Goal: Navigation & Orientation: Find specific page/section

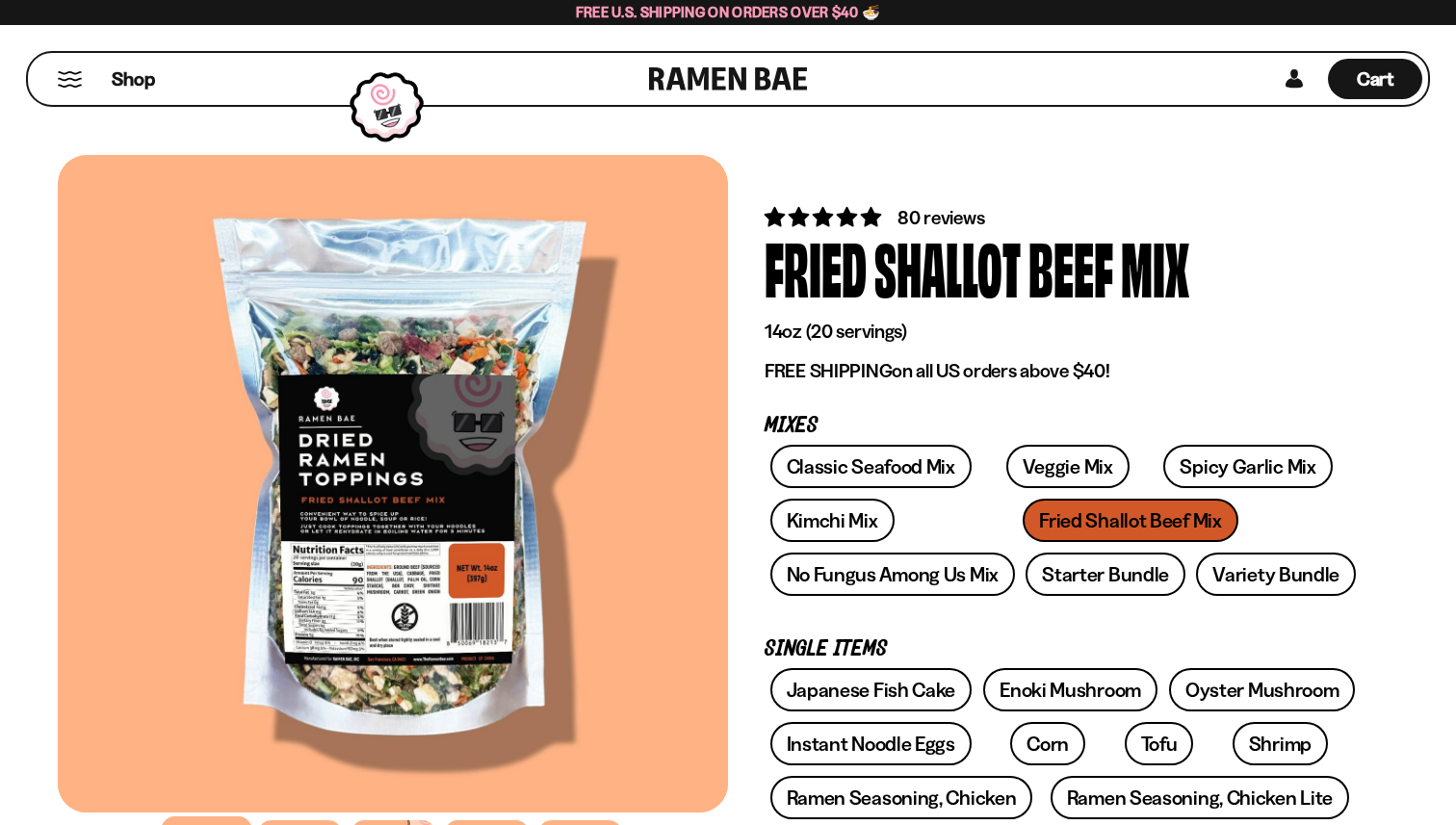
click at [381, 518] on div at bounding box center [392, 483] width 670 height 657
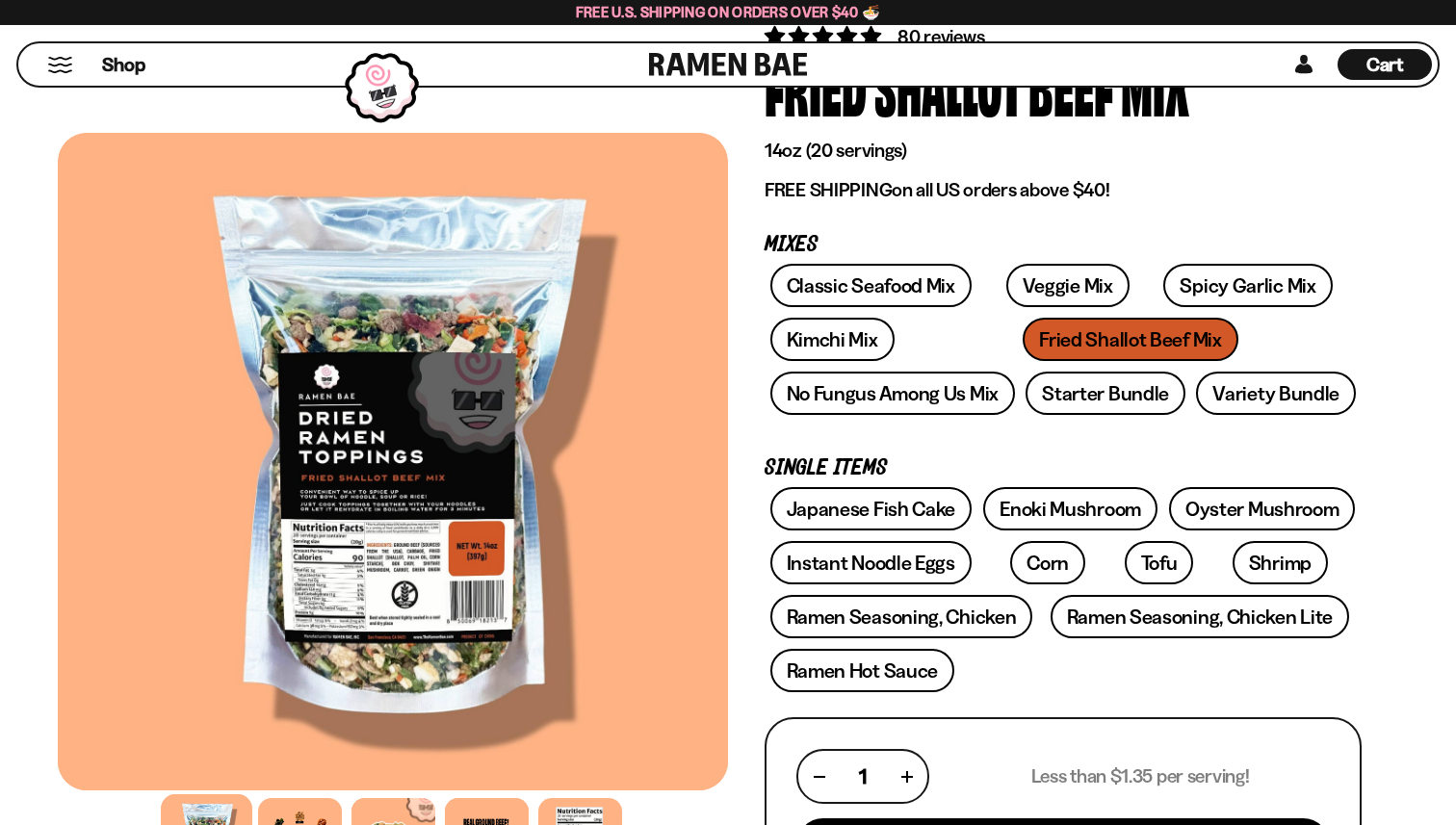
scroll to position [183, 0]
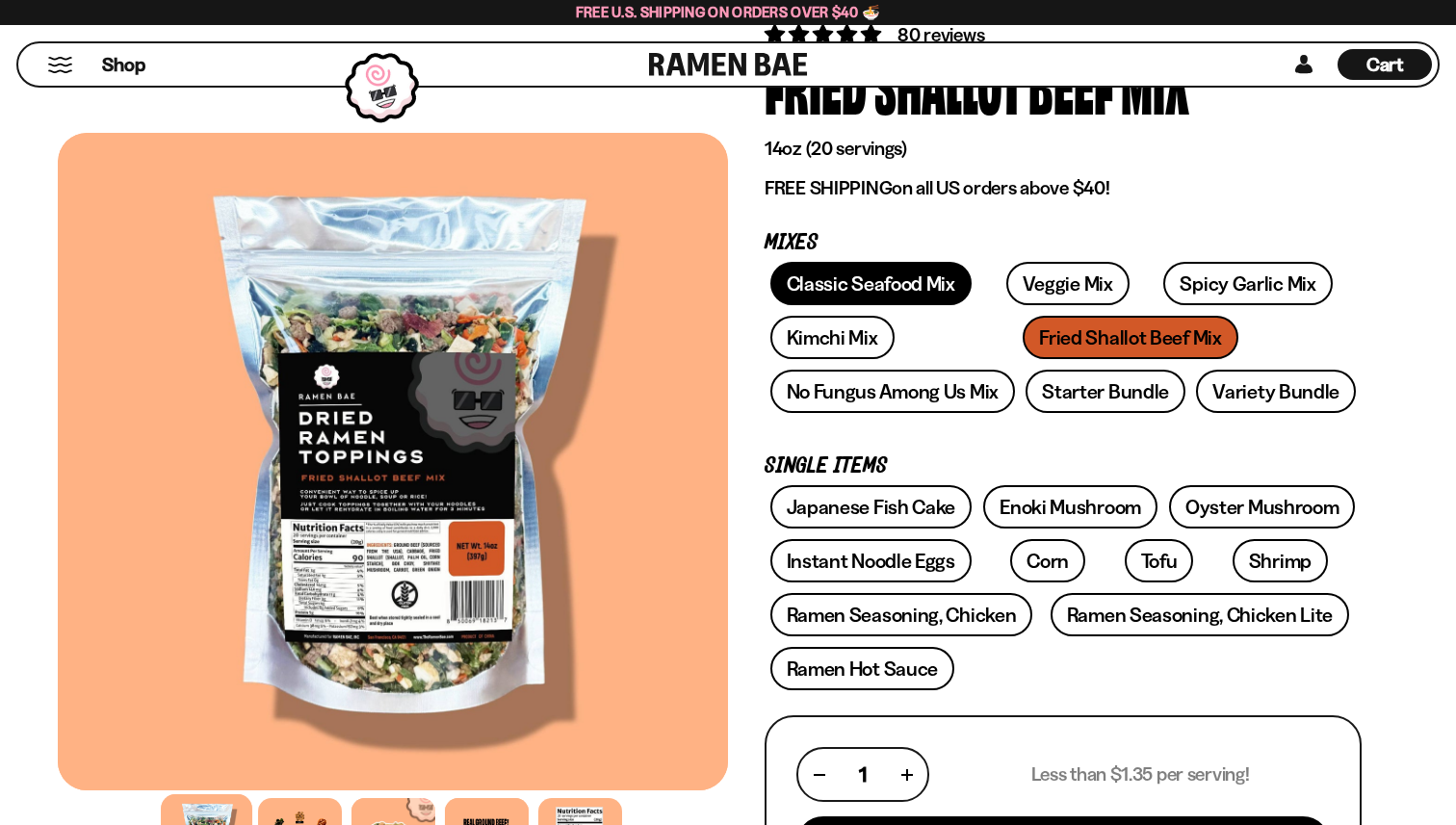
click at [860, 290] on link "Classic Seafood Mix" at bounding box center [871, 284] width 202 height 44
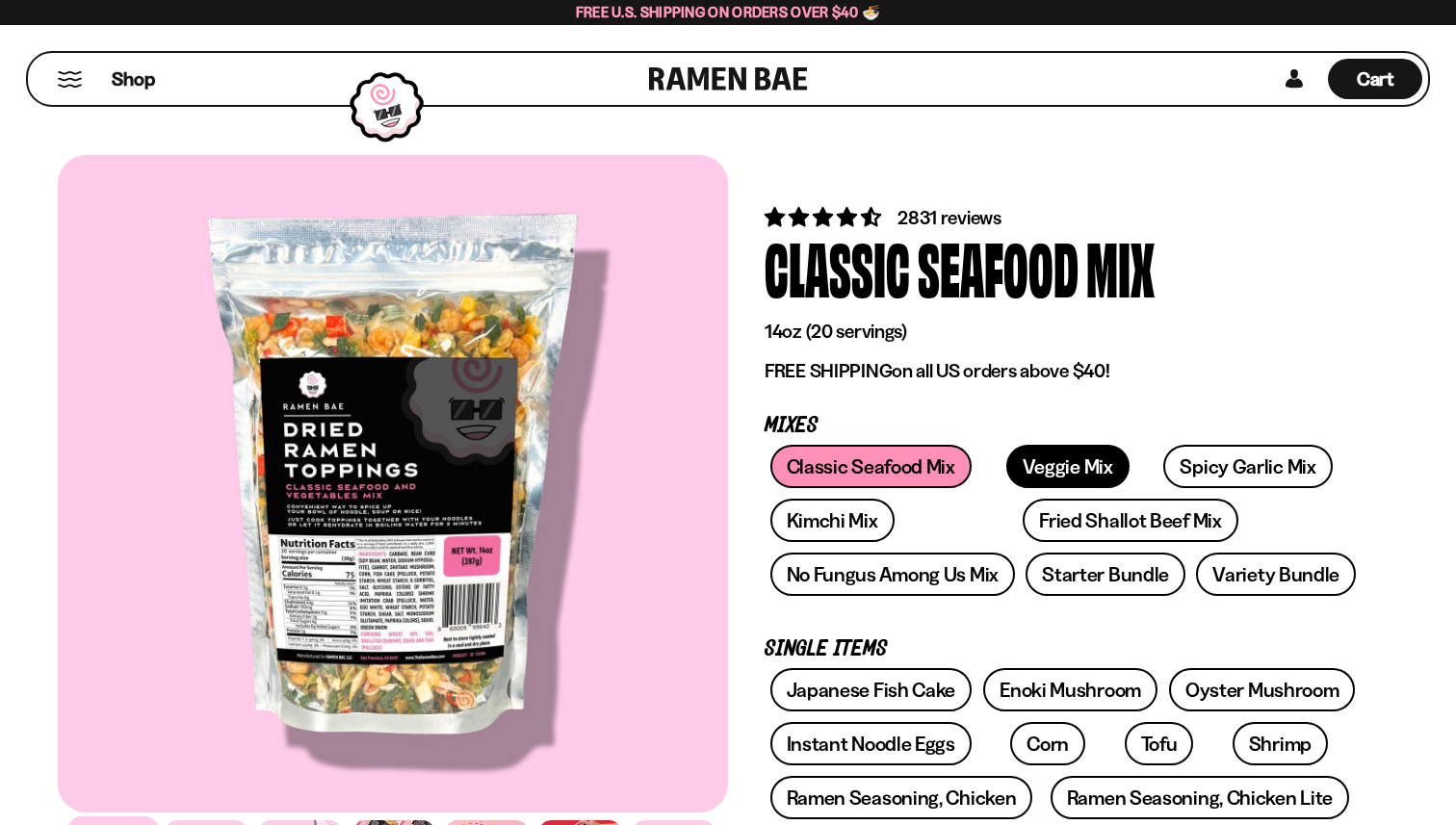
click at [1022, 468] on link "Veggie Mix" at bounding box center [1069, 467] width 123 height 44
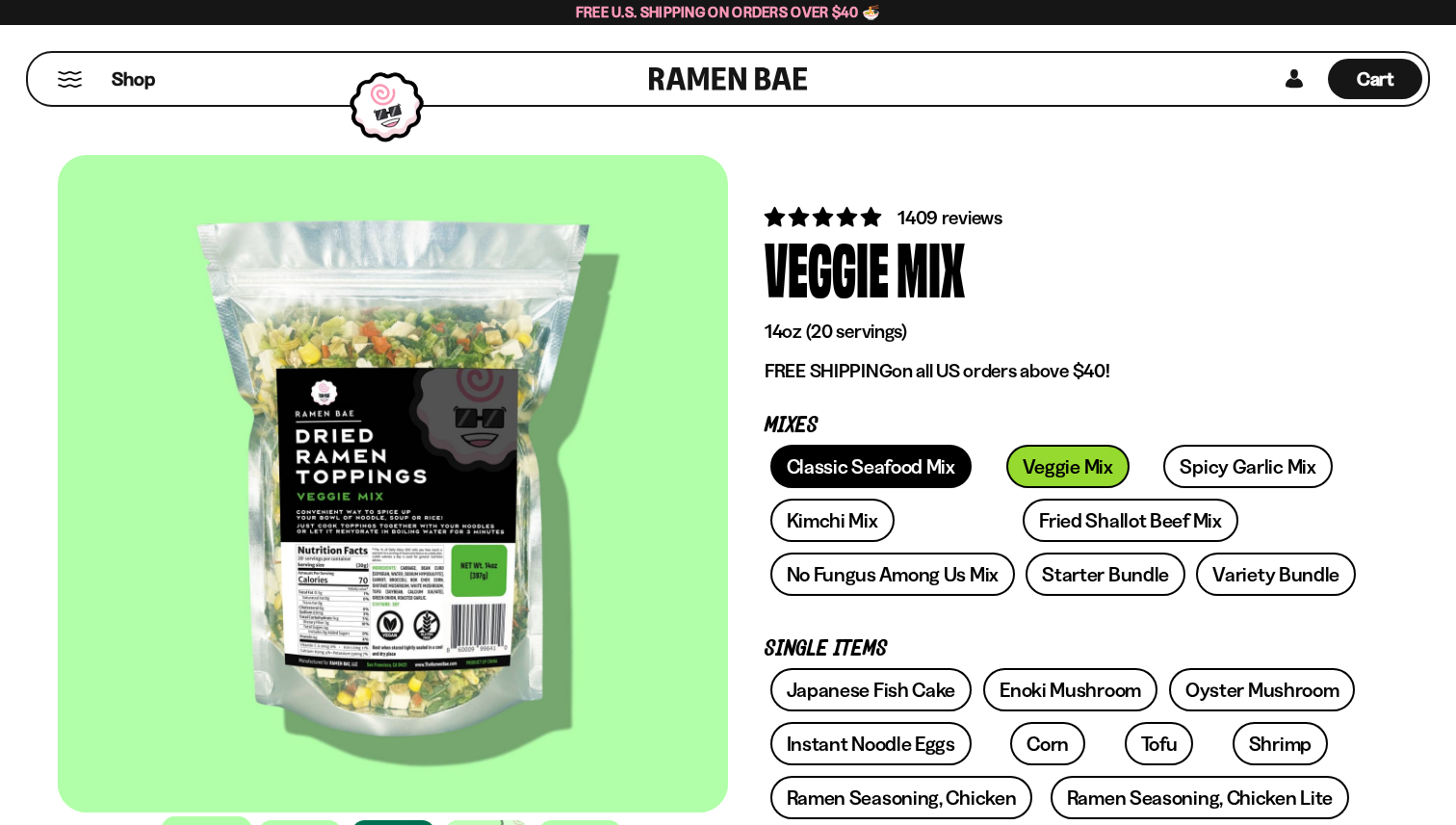
click at [868, 469] on link "Classic Seafood Mix" at bounding box center [871, 467] width 202 height 44
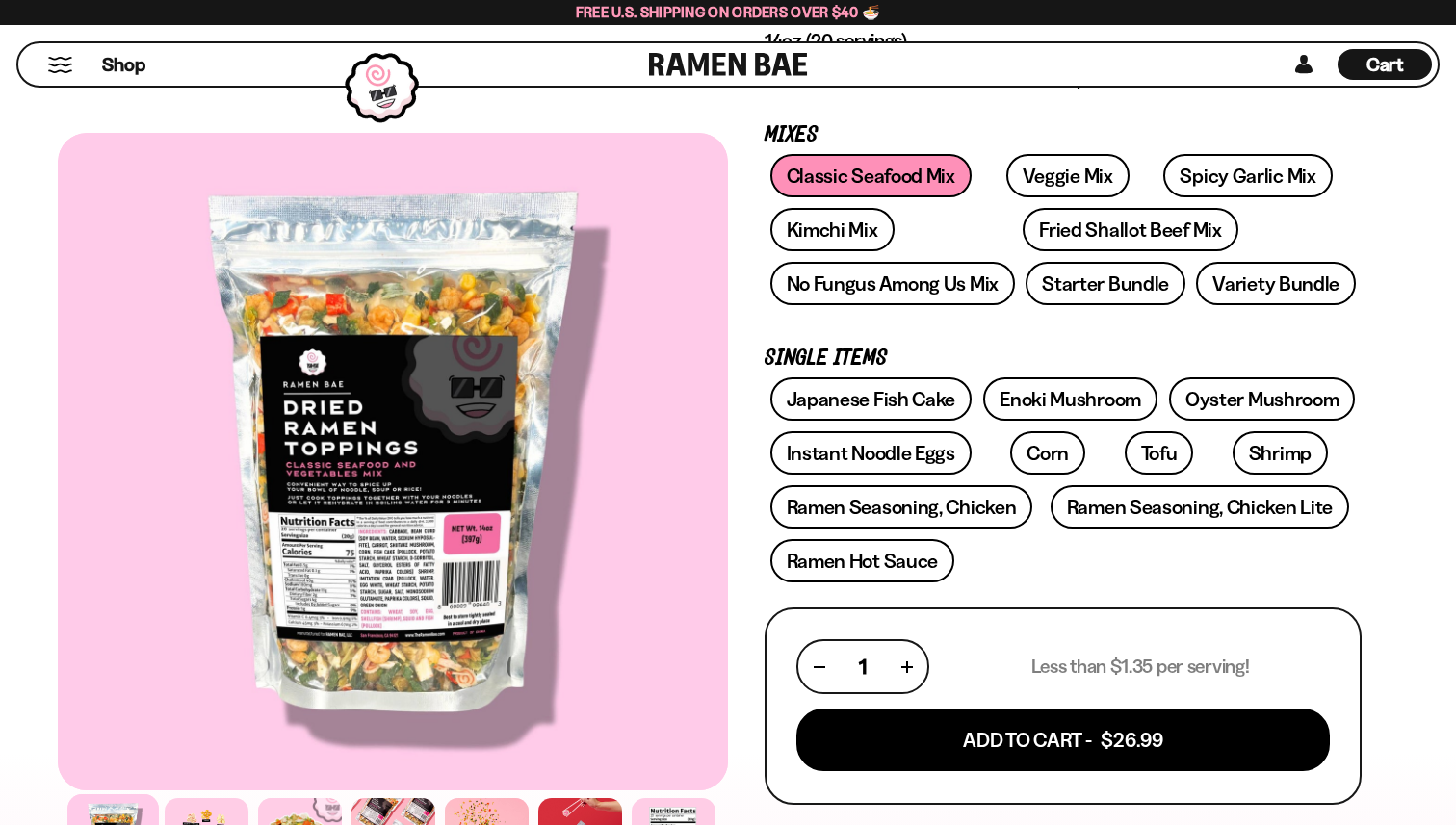
scroll to position [280, 0]
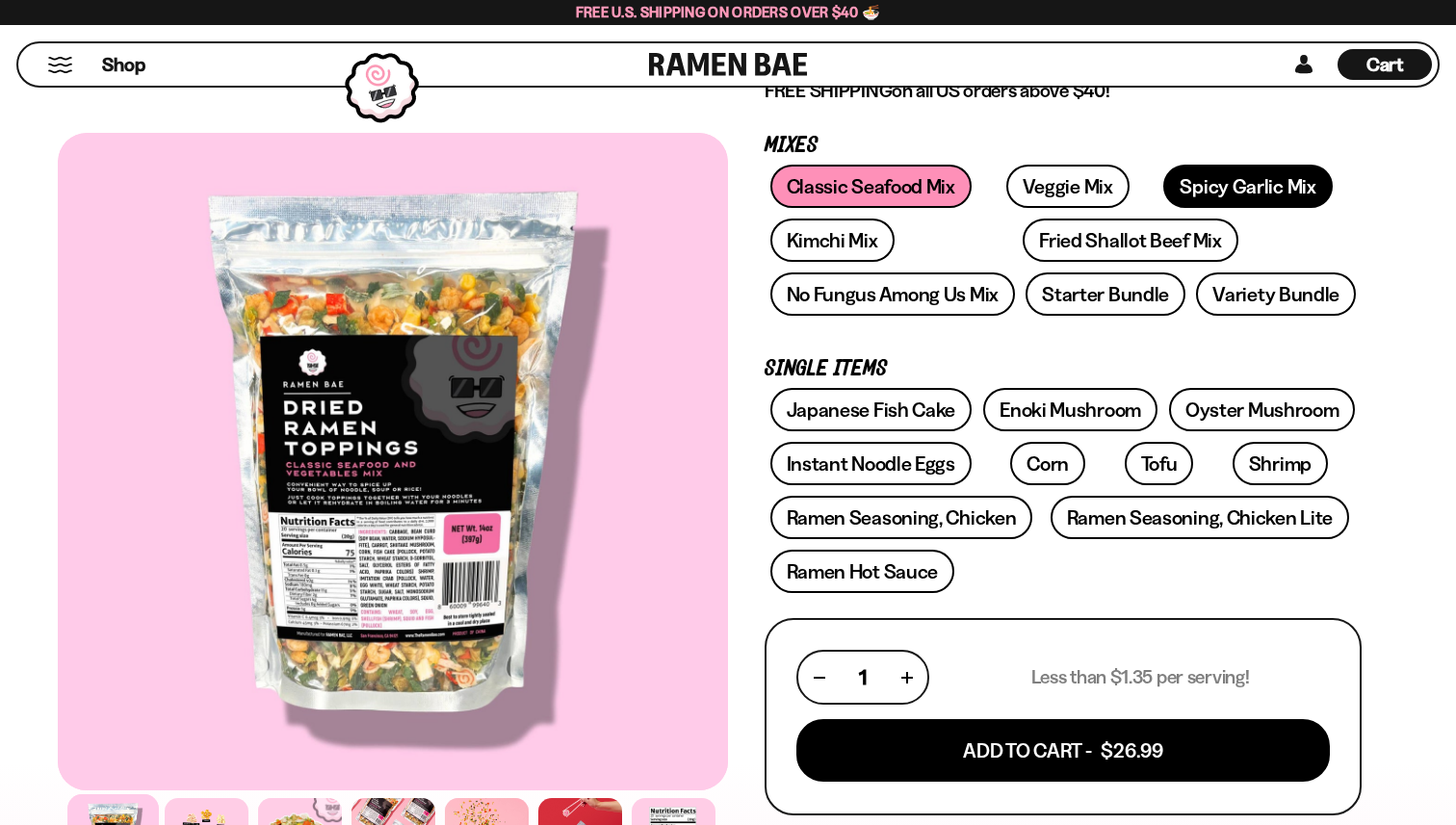
click at [1174, 189] on link "Spicy Garlic Mix" at bounding box center [1248, 187] width 169 height 44
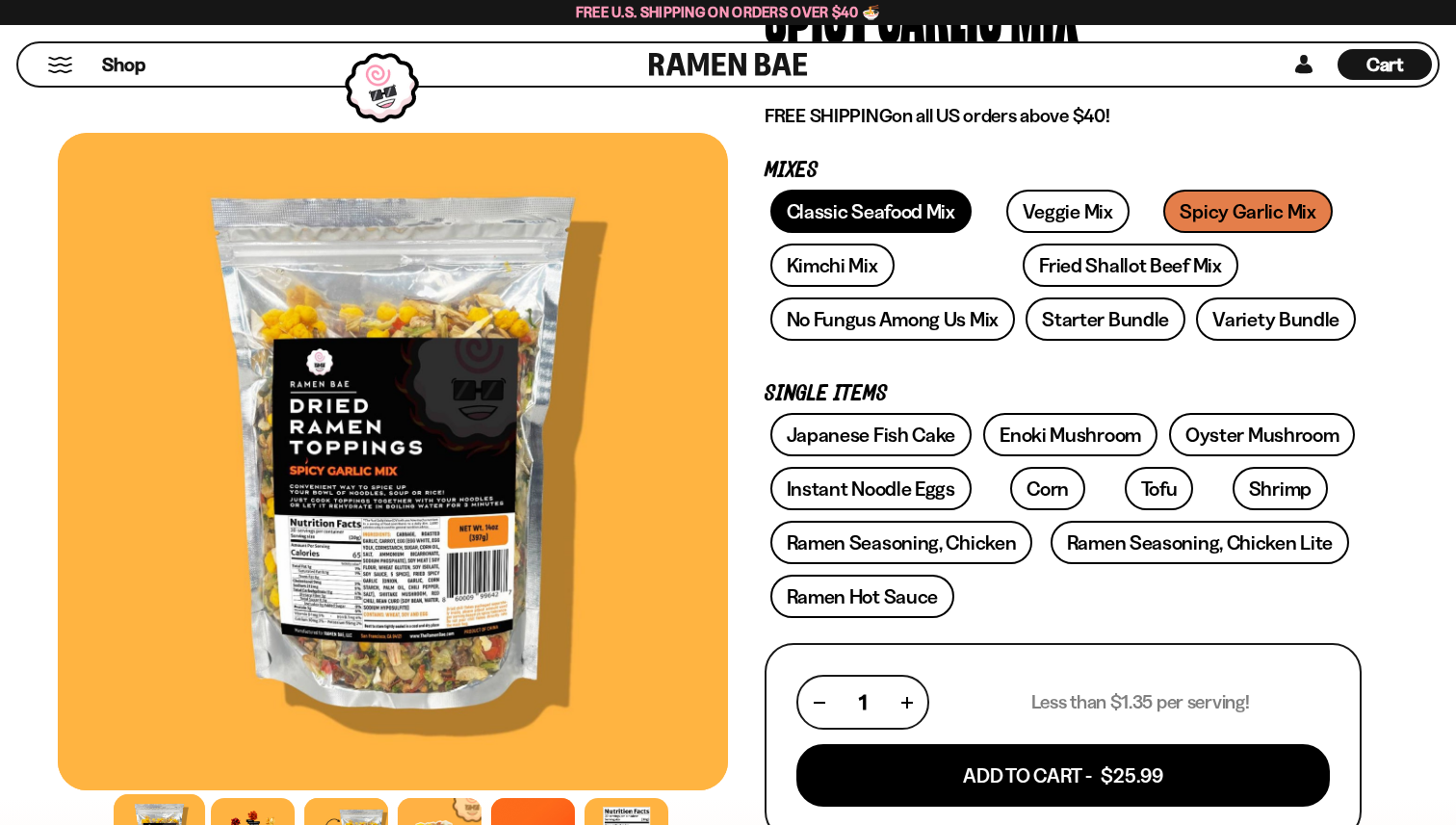
scroll to position [252, 0]
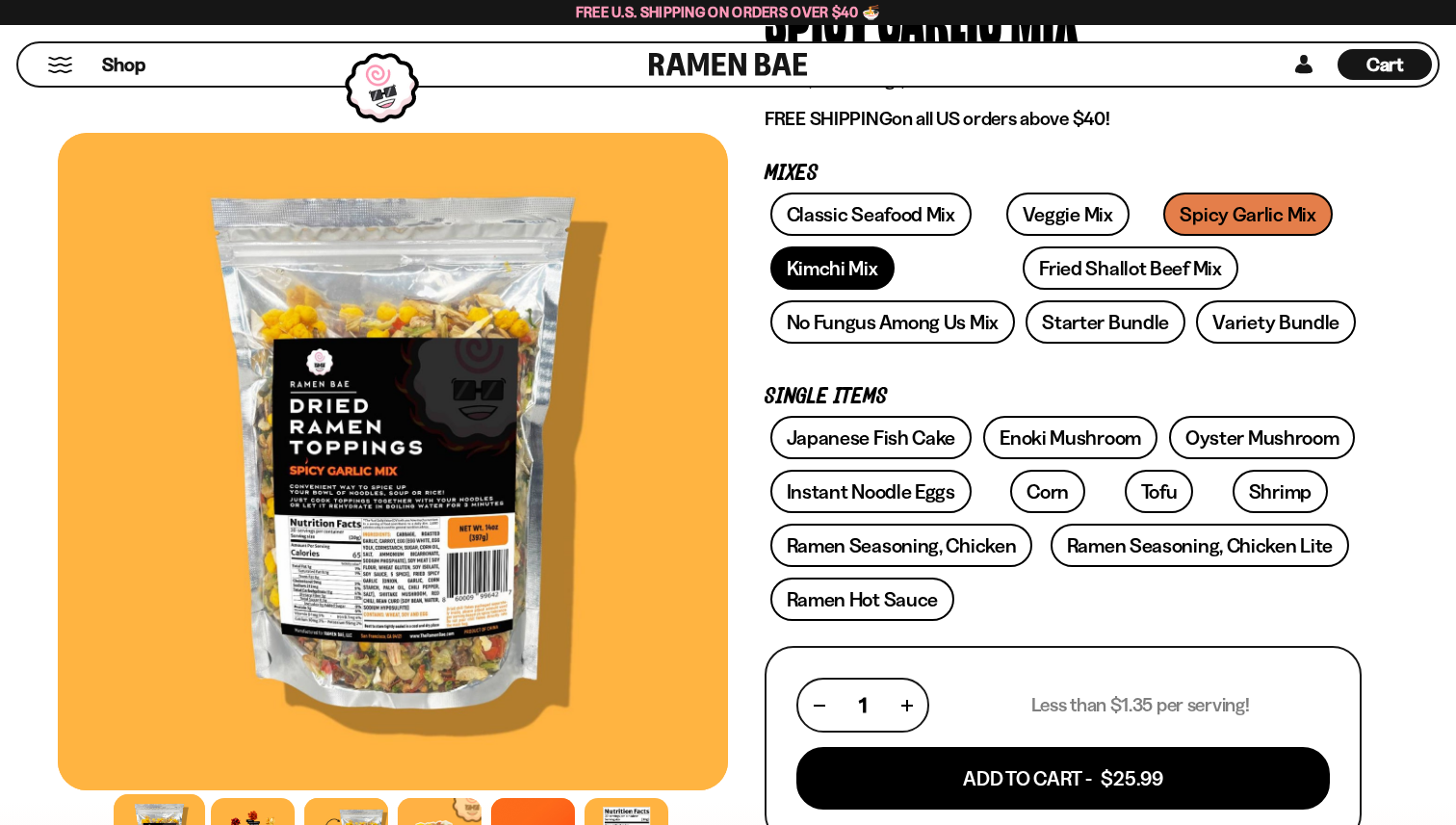
click at [837, 264] on link "Kimchi Mix" at bounding box center [832, 268] width 124 height 44
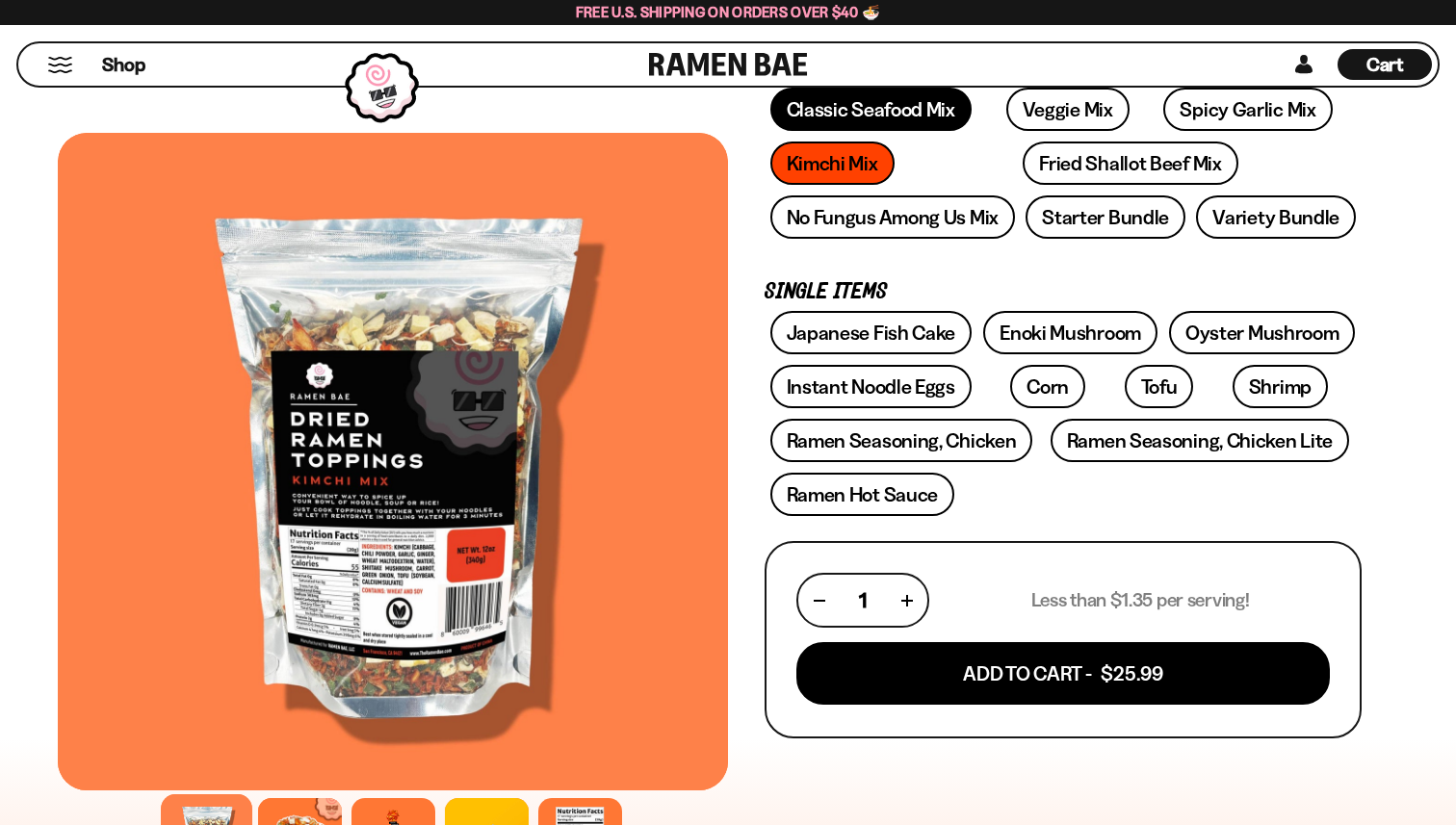
scroll to position [356, 0]
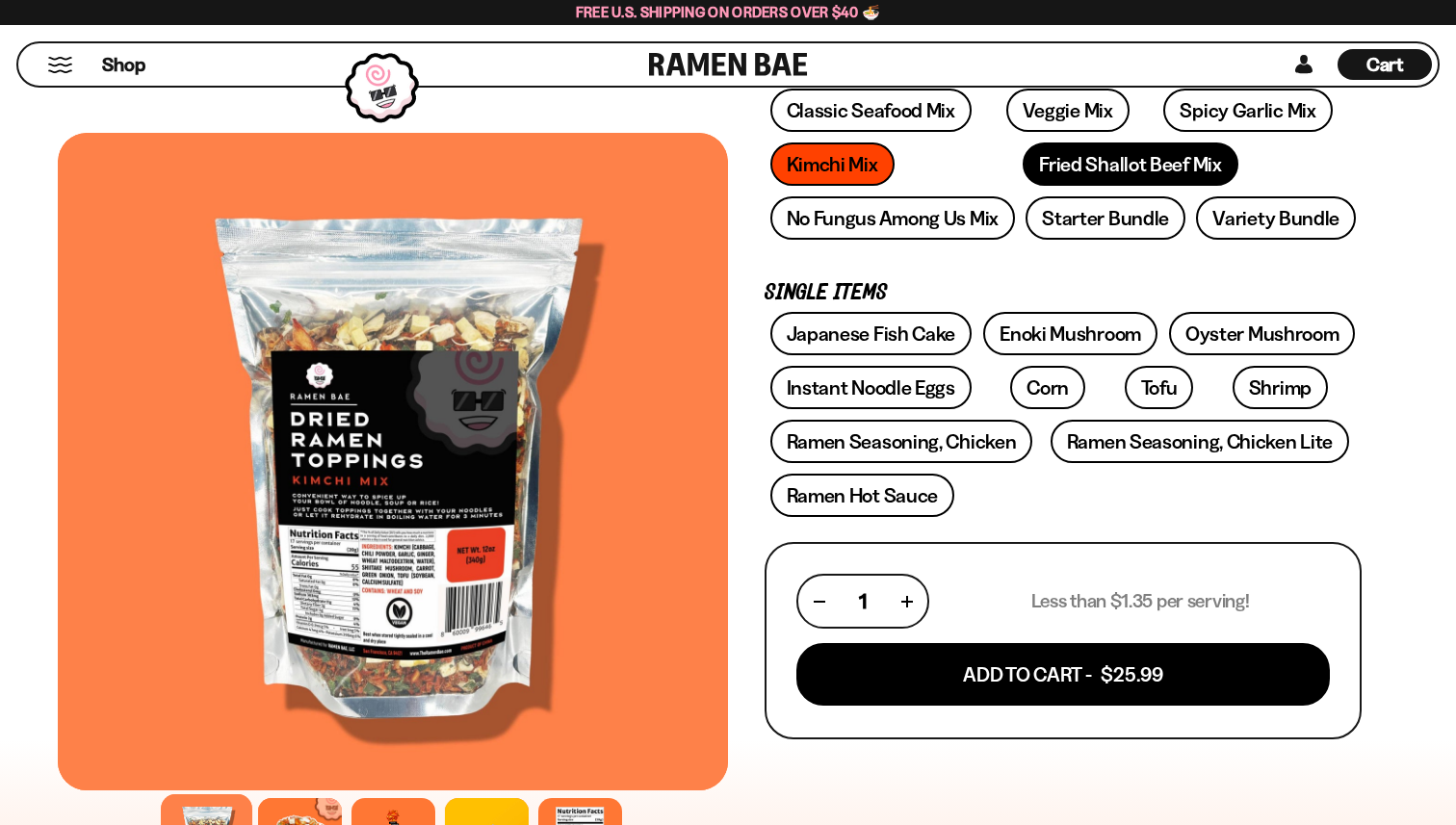
click at [1035, 160] on link "Fried Shallot Beef Mix" at bounding box center [1130, 165] width 215 height 44
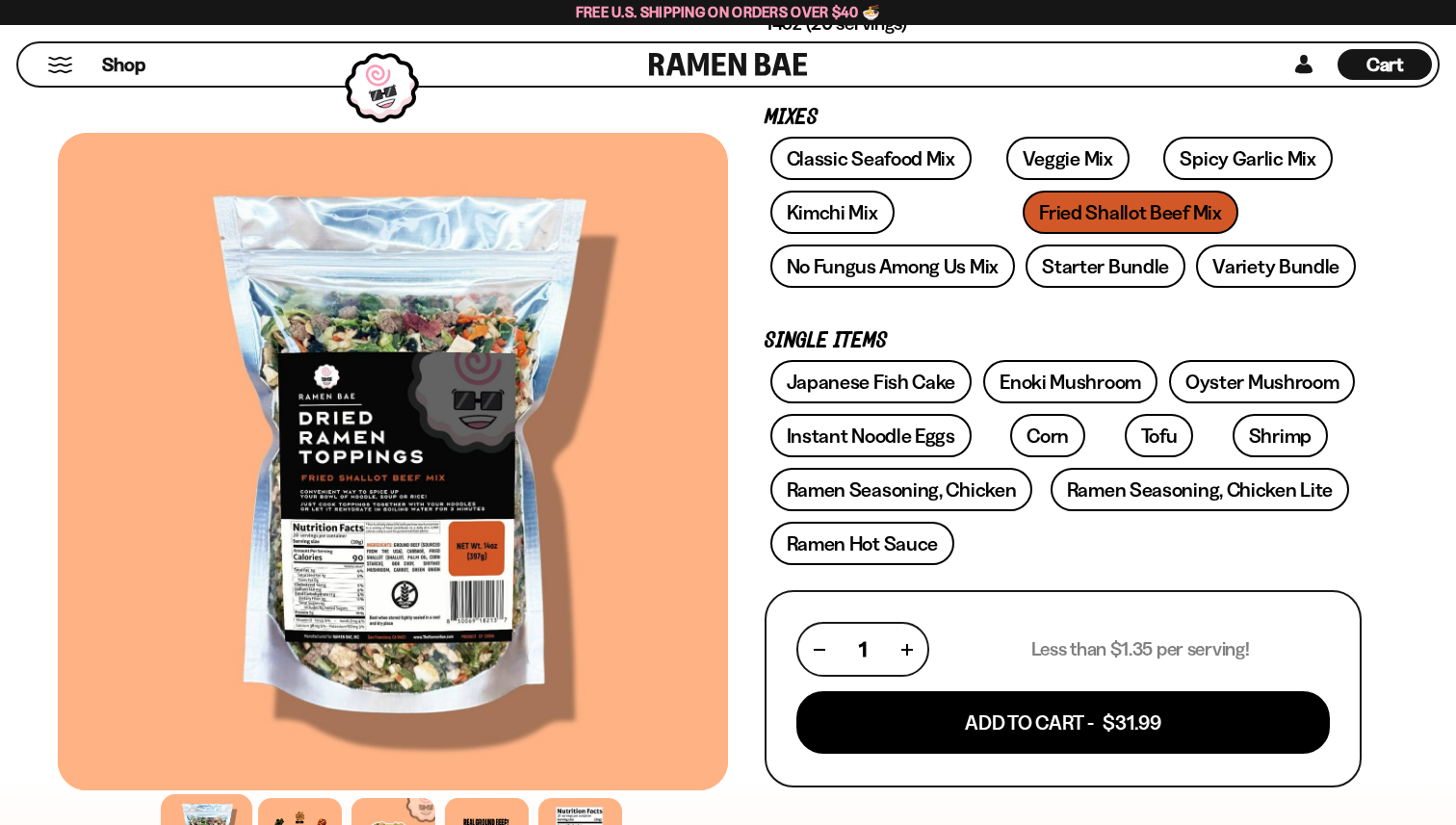
scroll to position [209, 0]
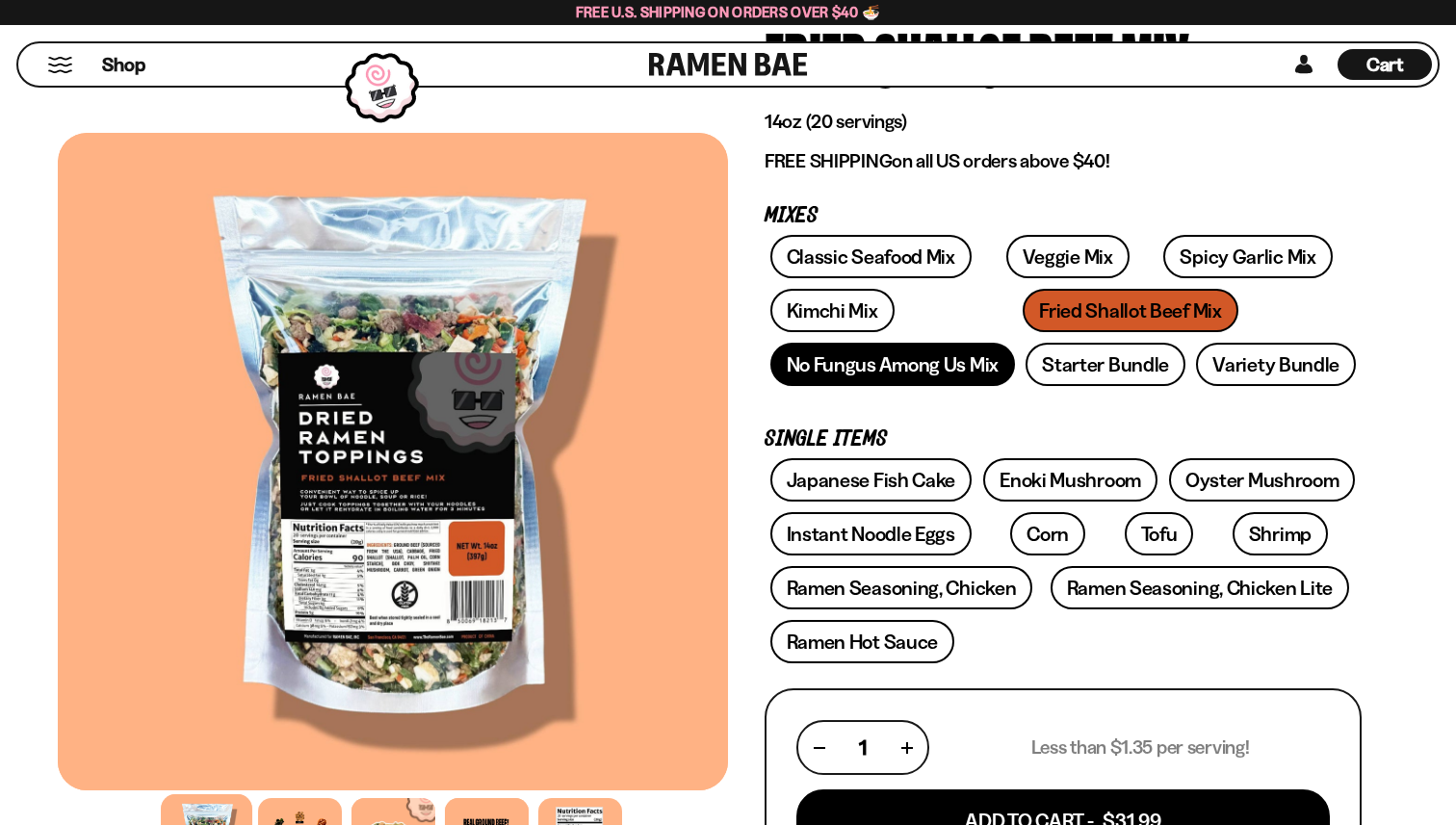
click at [928, 364] on link "No Fungus Among Us Mix" at bounding box center [893, 364] width 244 height 44
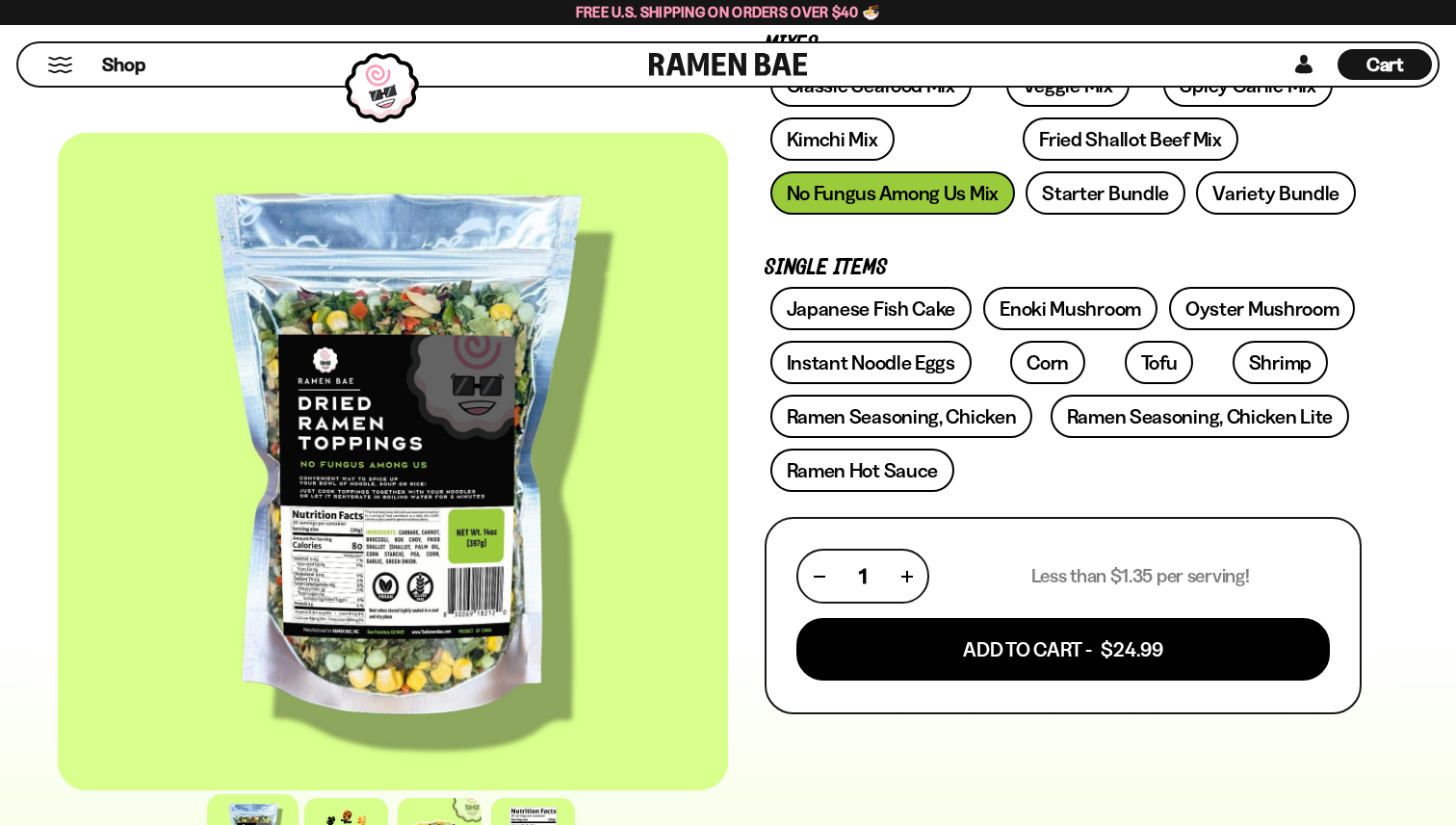
scroll to position [383, 0]
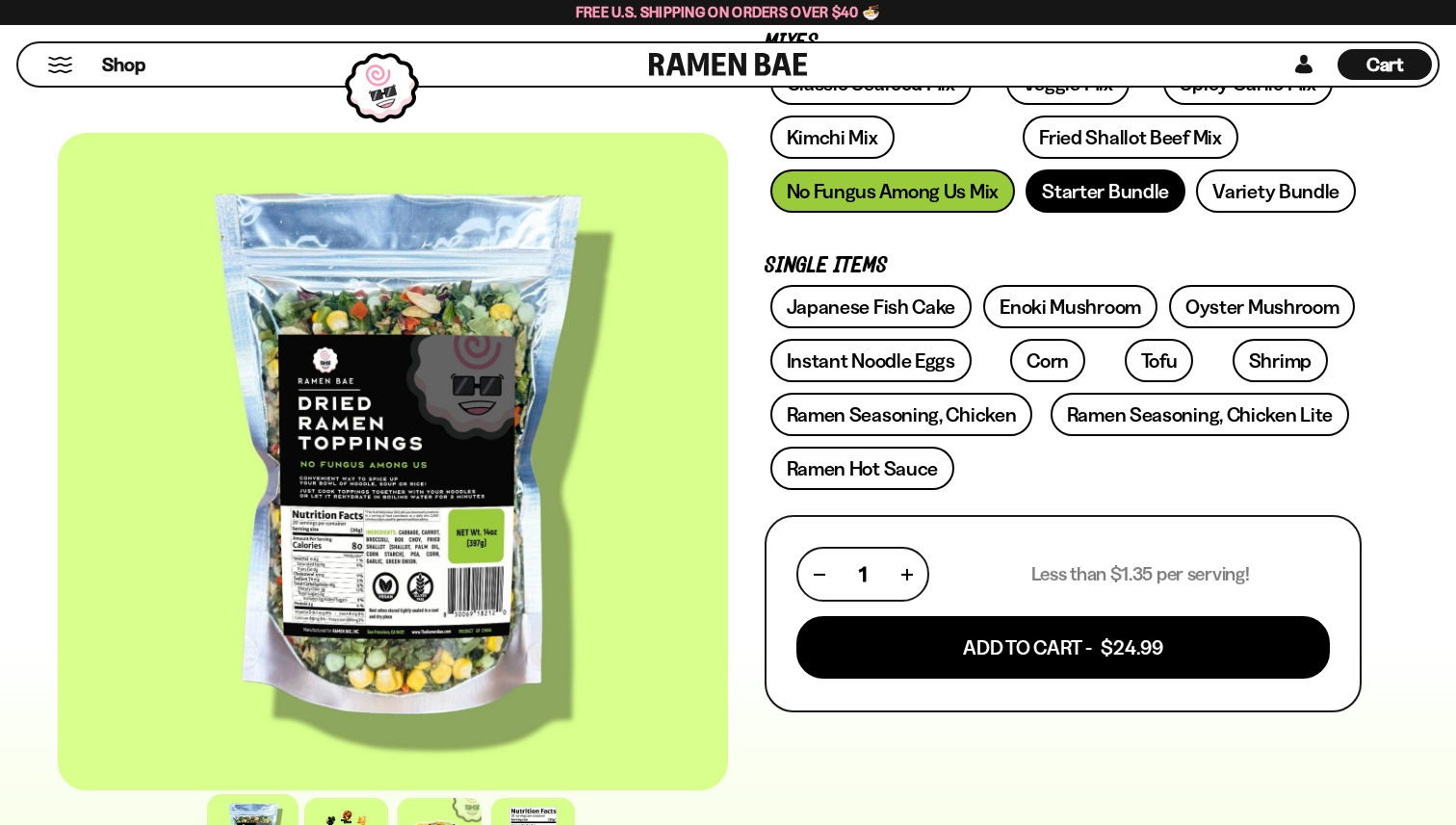
click at [1098, 204] on link "Starter Bundle" at bounding box center [1105, 192] width 160 height 44
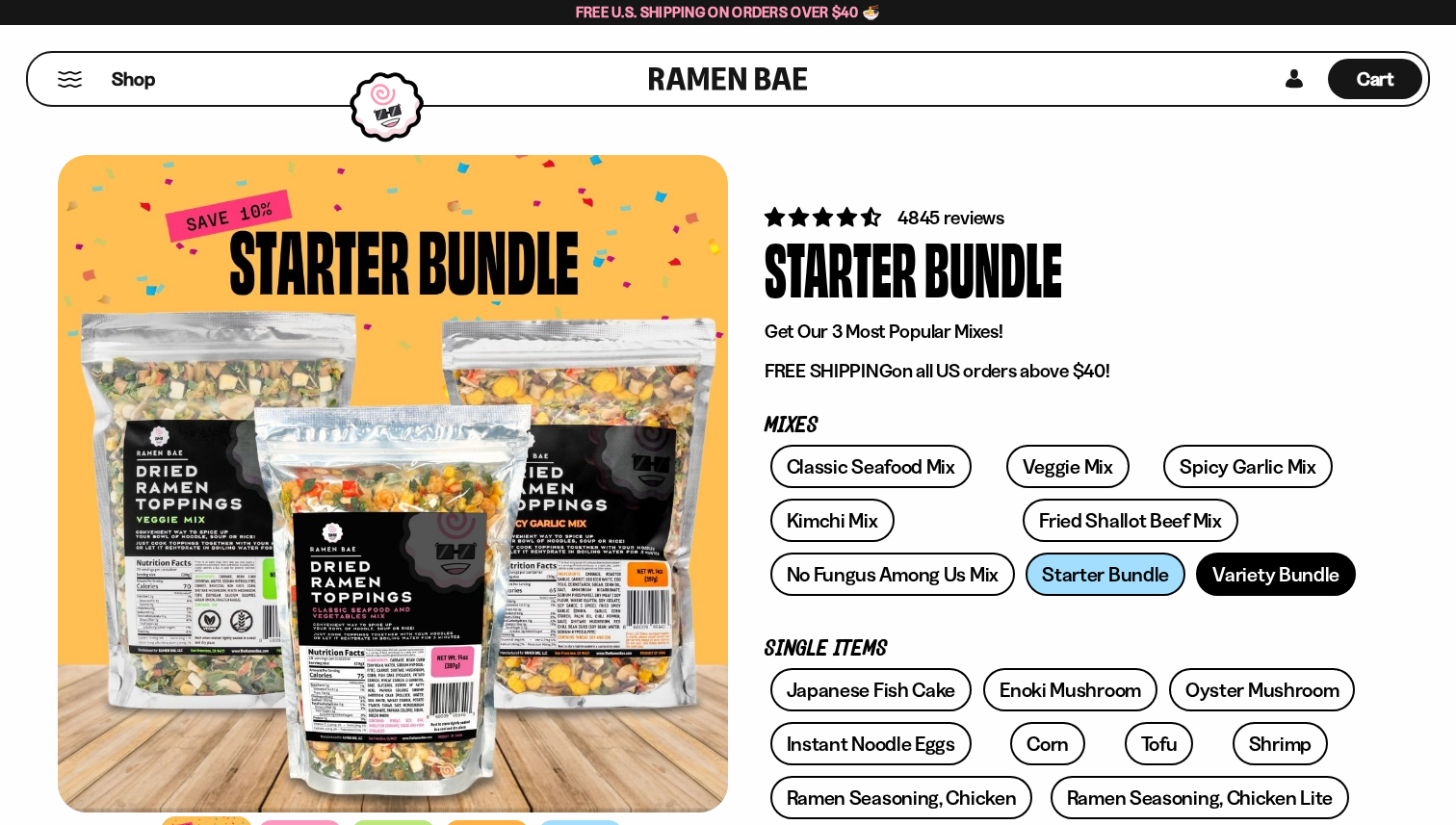
click at [1281, 575] on link "Variety Bundle" at bounding box center [1276, 575] width 160 height 44
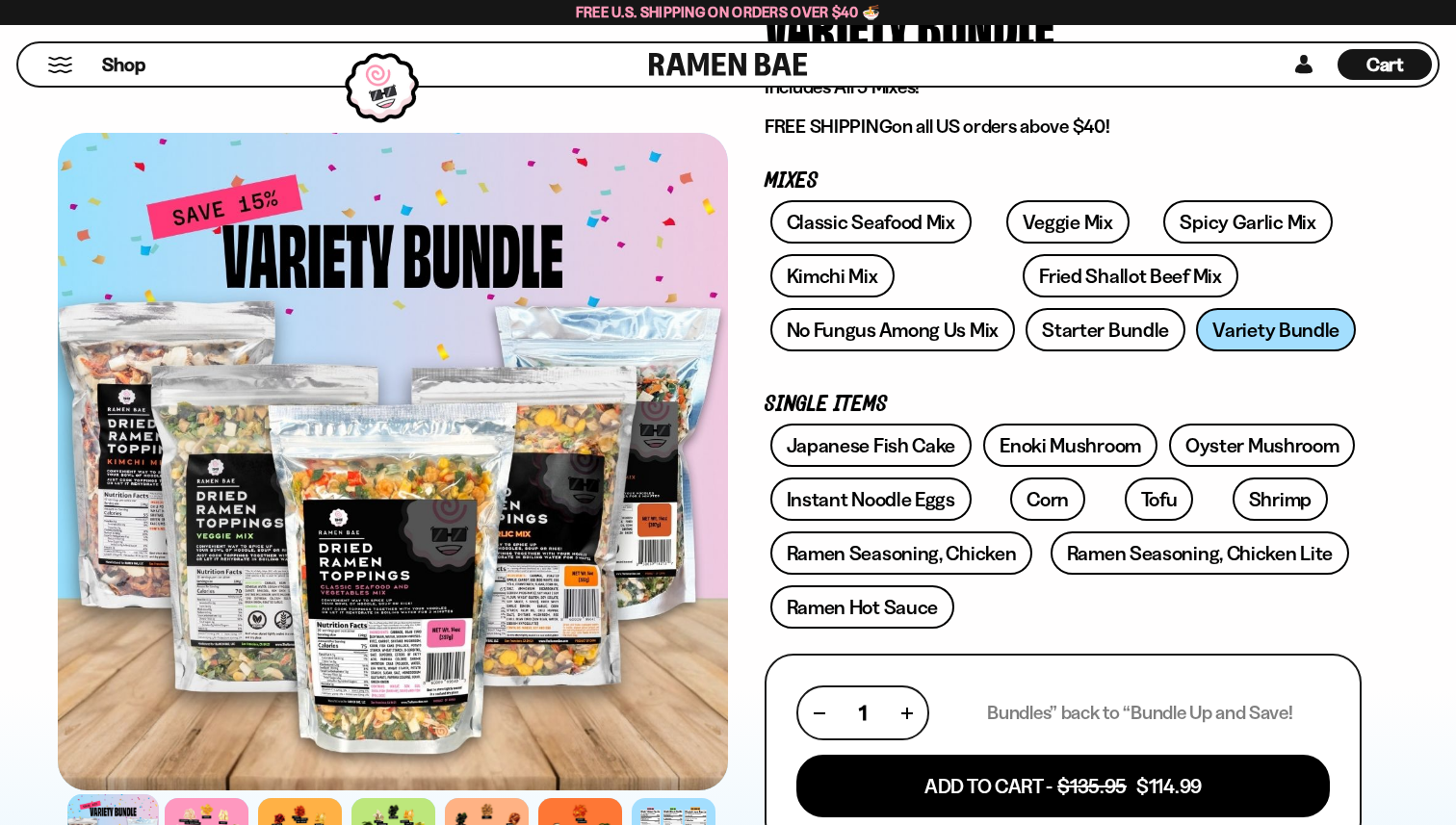
scroll to position [298, 0]
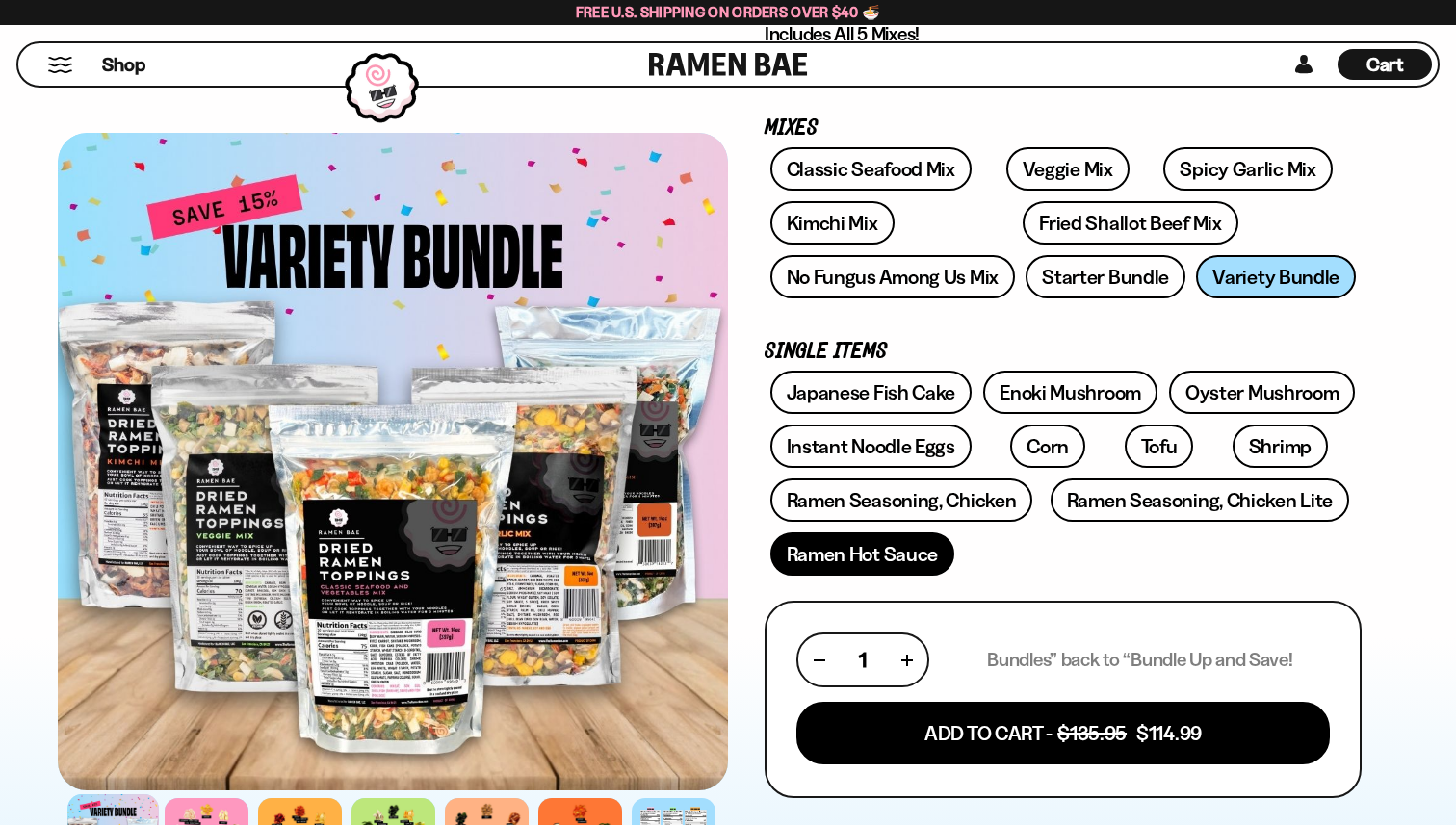
click at [867, 562] on link "Ramen Hot Sauce" at bounding box center [863, 554] width 185 height 44
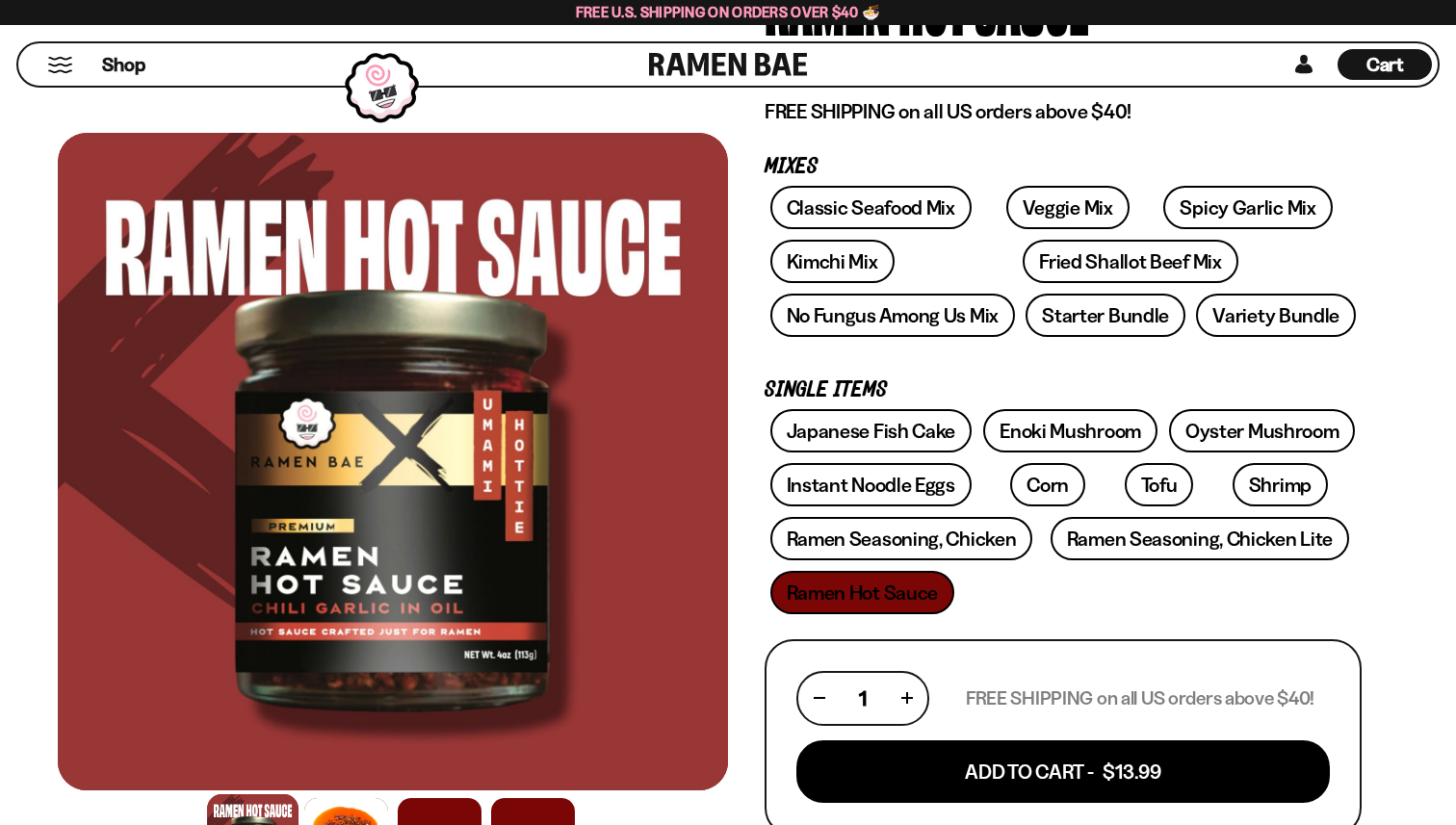
scroll to position [264, 0]
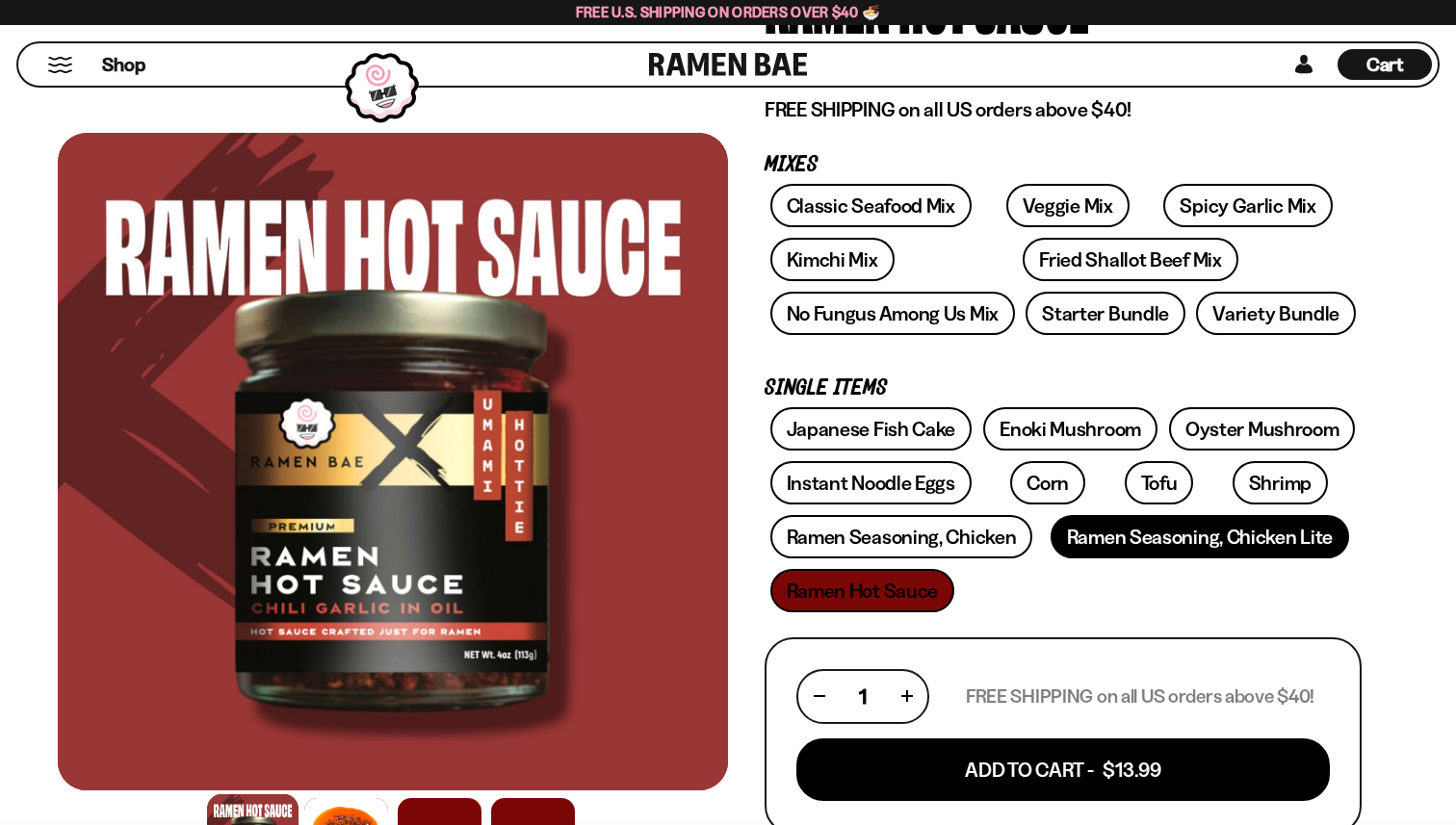
click at [1151, 534] on link "Ramen Seasoning, Chicken Lite" at bounding box center [1200, 537] width 299 height 44
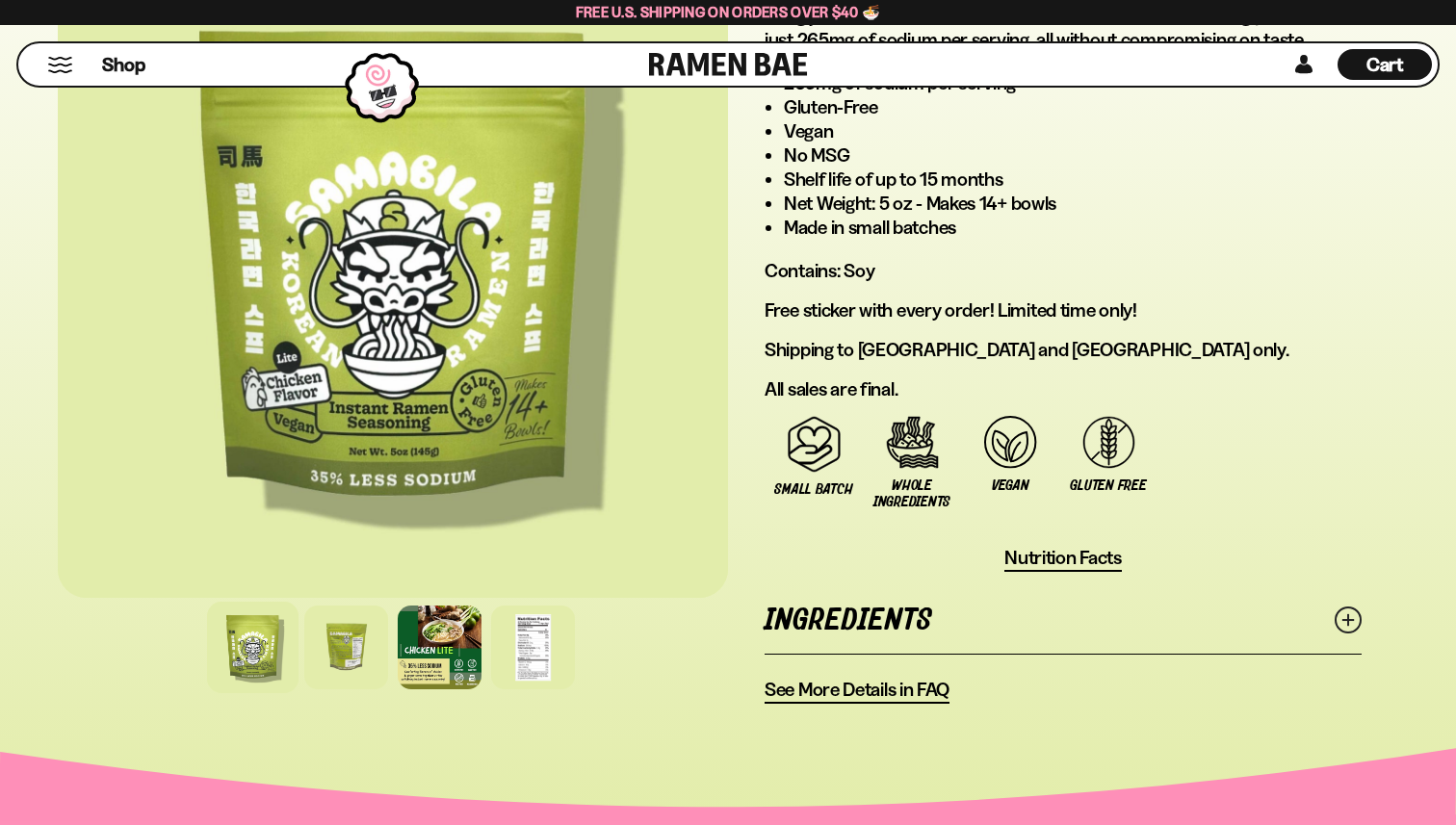
scroll to position [1259, 0]
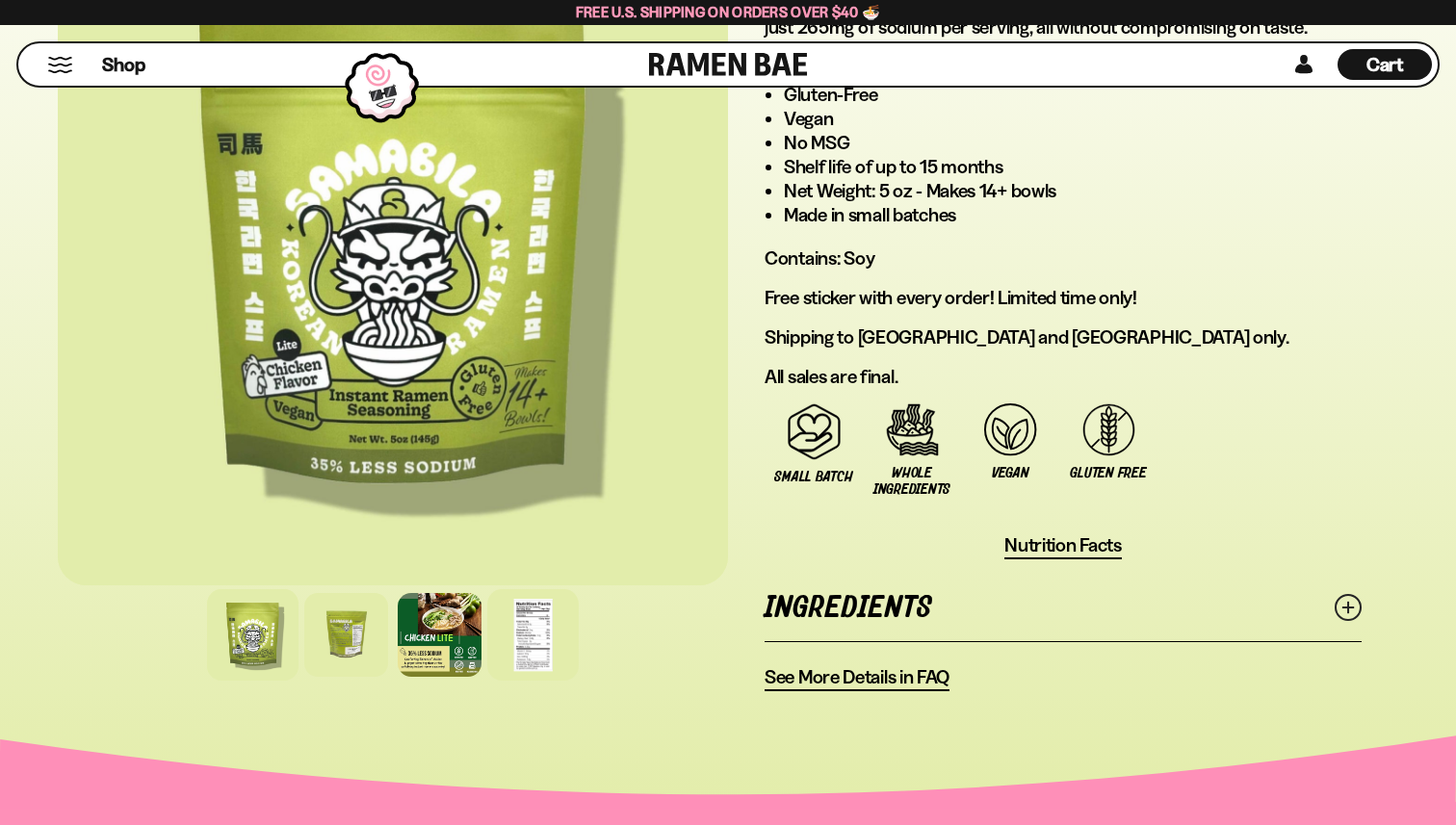
click at [528, 636] on div at bounding box center [533, 635] width 91 height 91
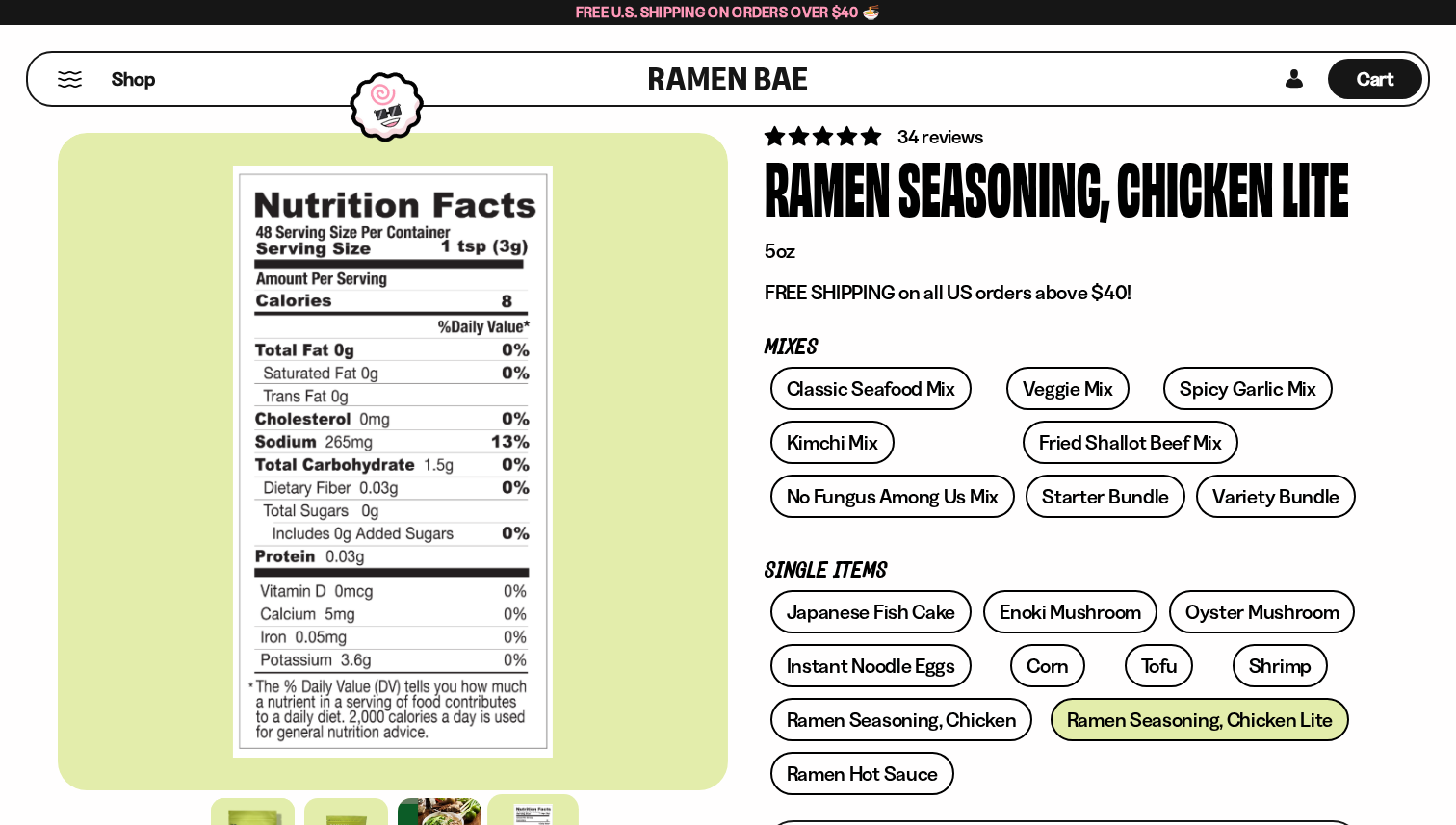
scroll to position [70, 0]
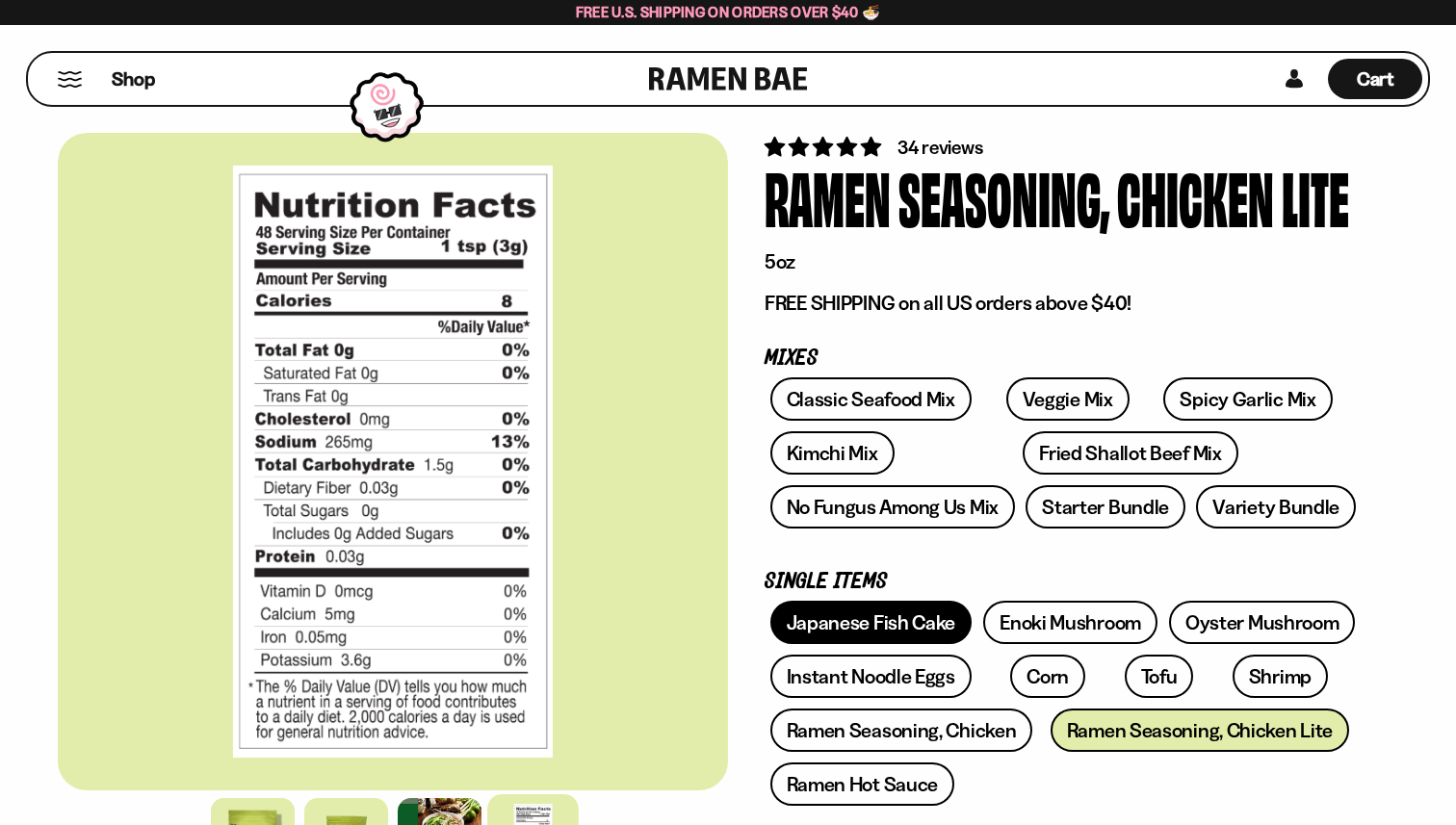
click at [885, 614] on link "Japanese Fish Cake" at bounding box center [872, 622] width 203 height 44
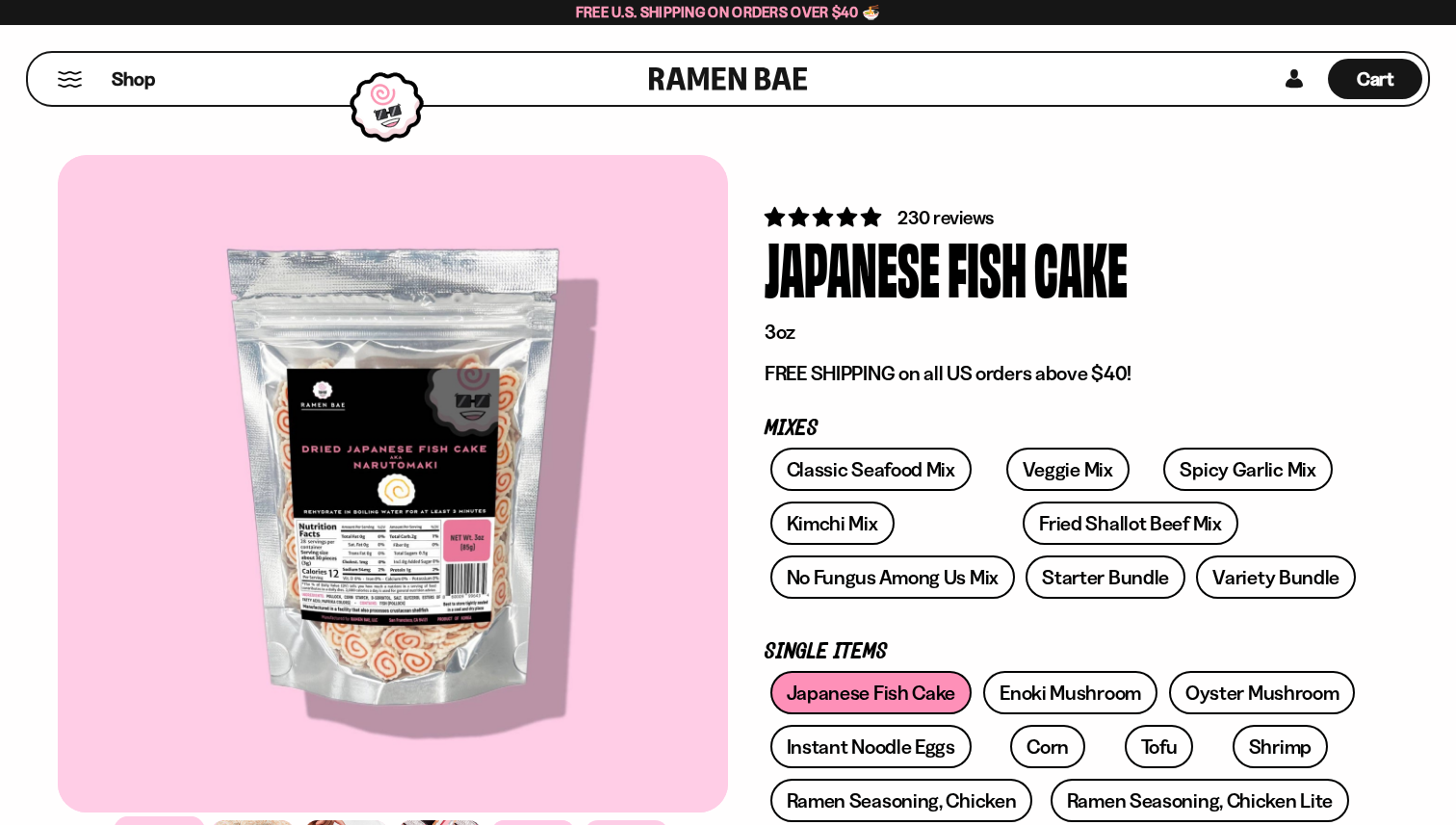
scroll to position [129, 0]
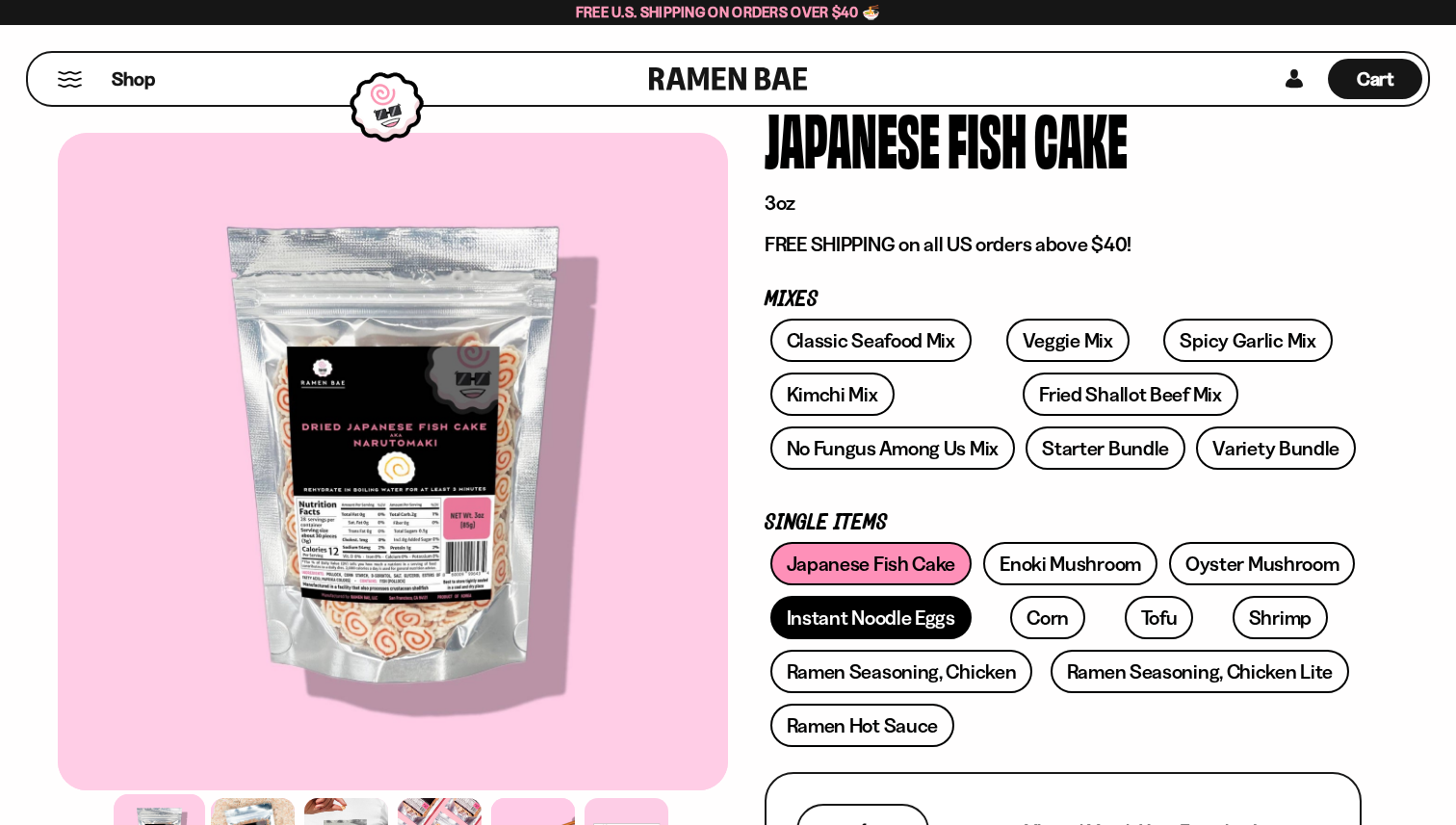
click at [901, 618] on link "Instant Noodle Eggs" at bounding box center [871, 618] width 202 height 44
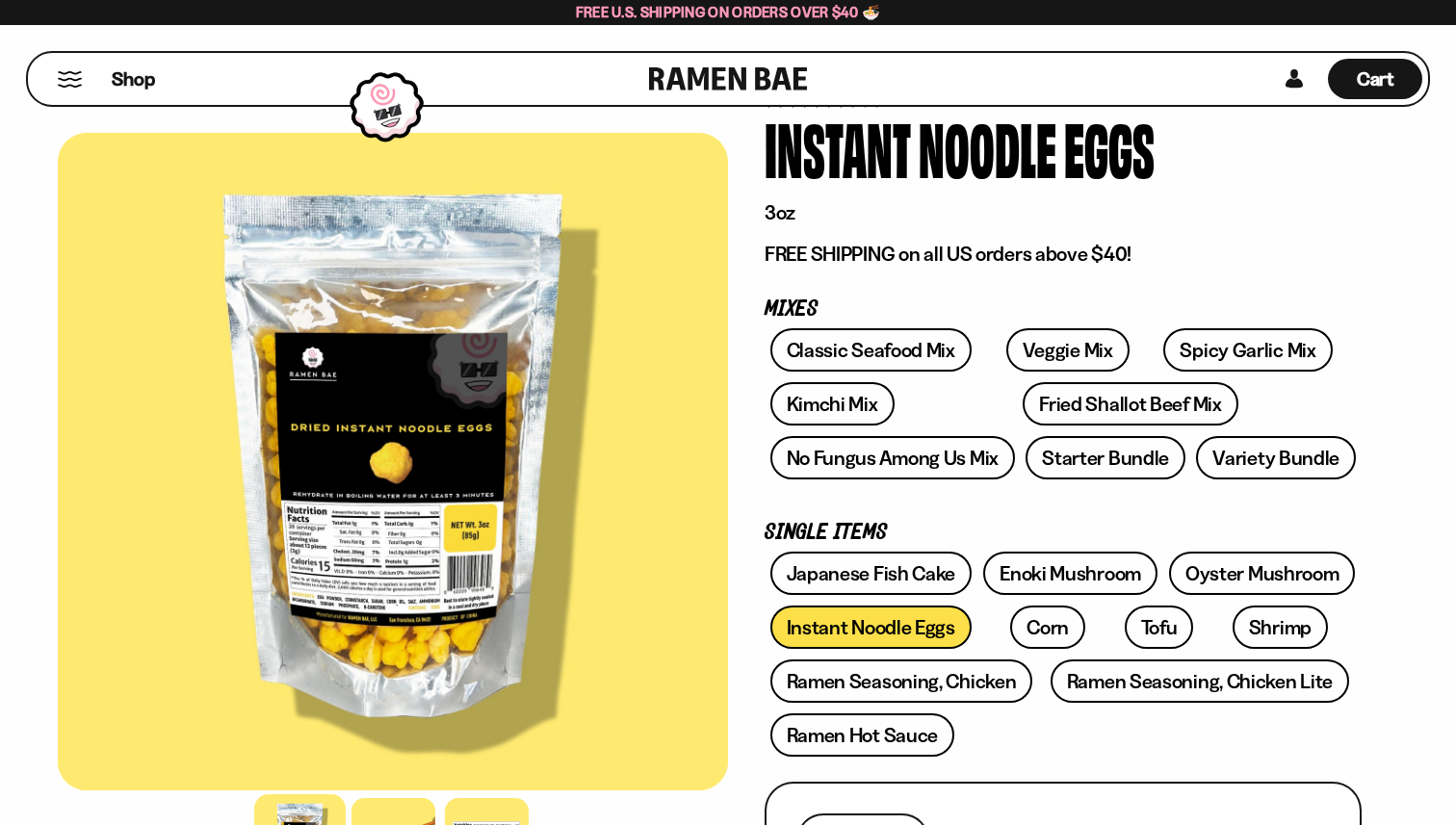
scroll to position [120, 0]
click at [1125, 630] on link "Tofu" at bounding box center [1160, 626] width 70 height 44
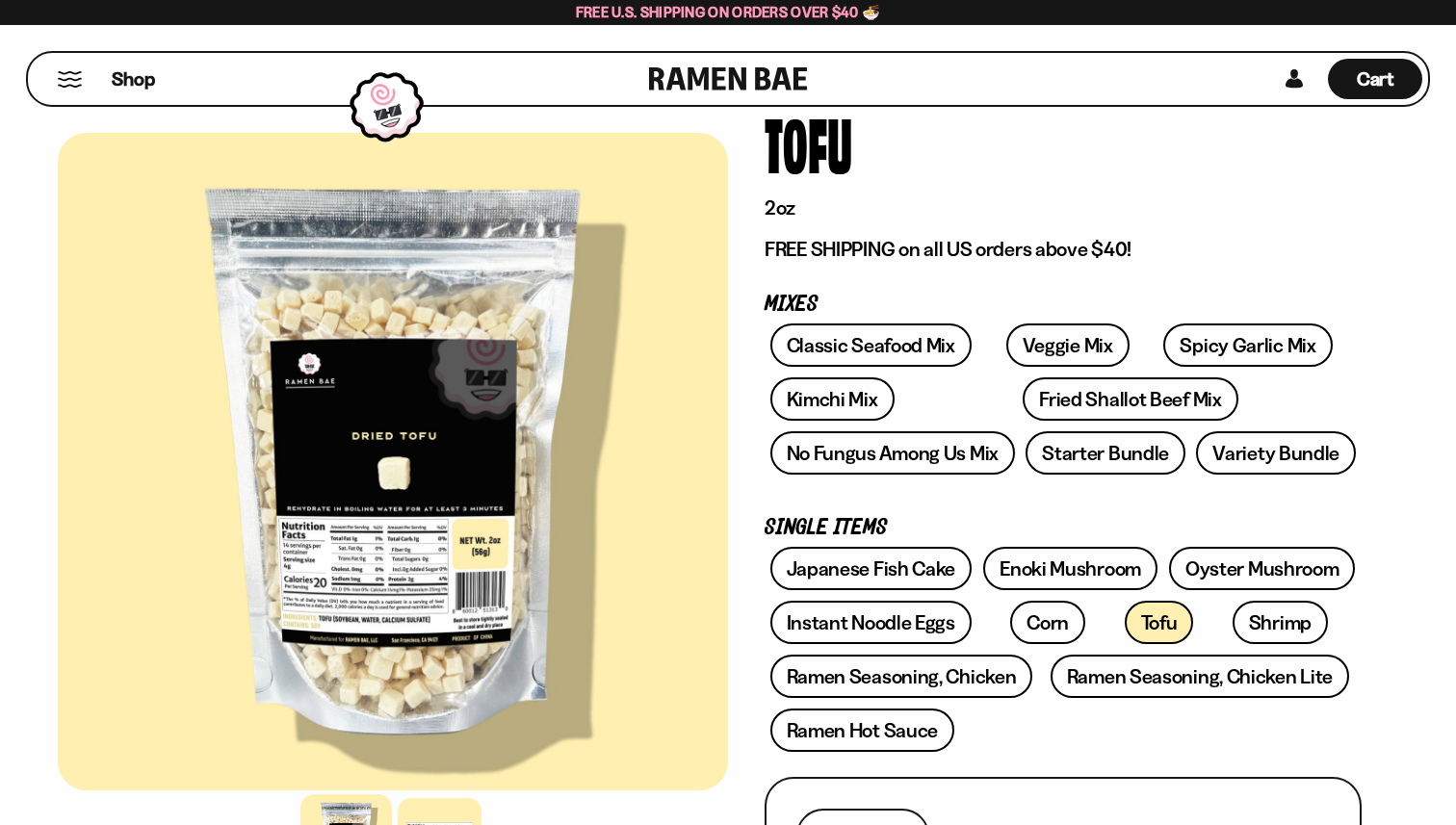
scroll to position [142, 0]
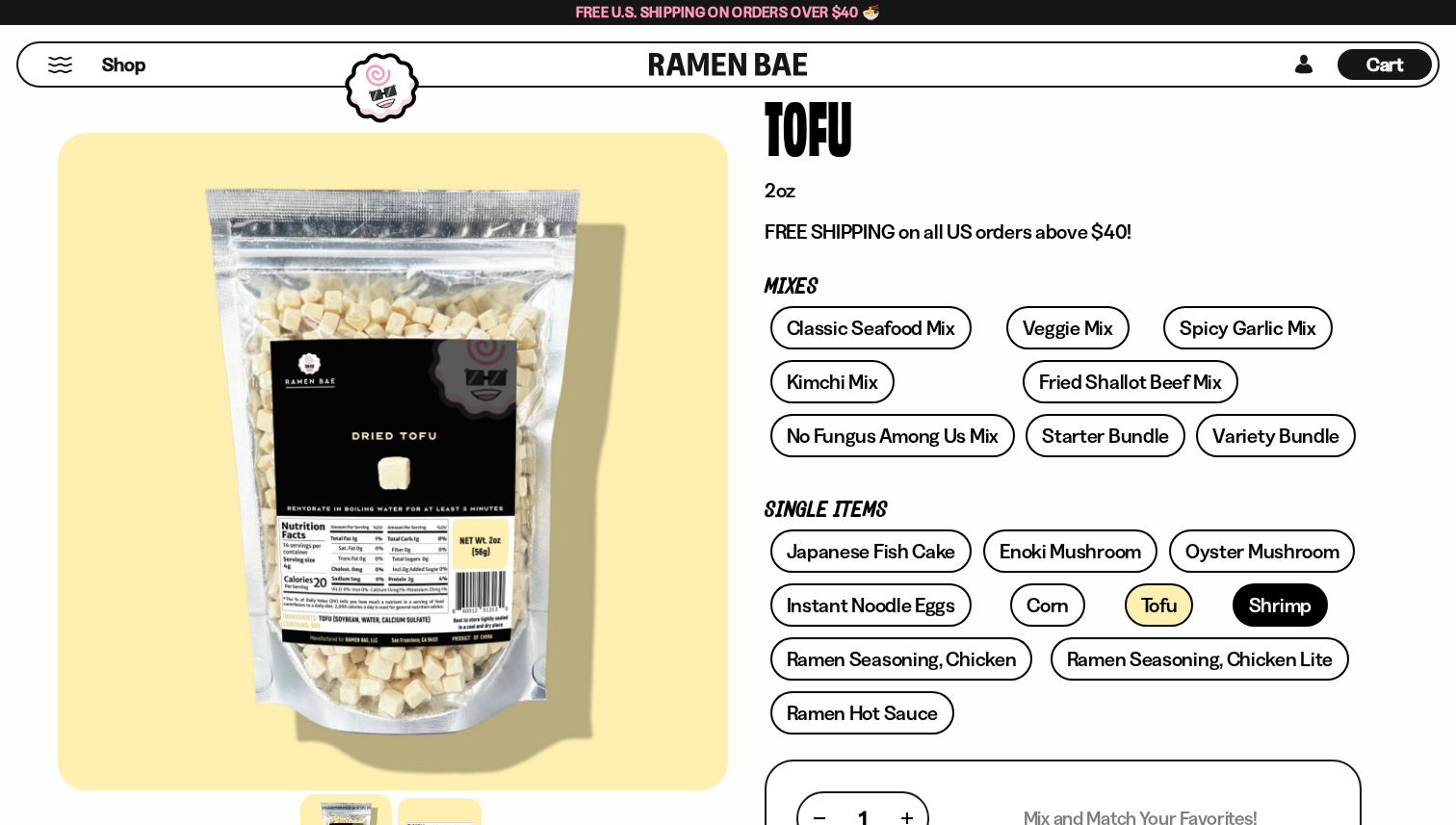
click at [1233, 609] on link "Shrimp" at bounding box center [1280, 606] width 95 height 44
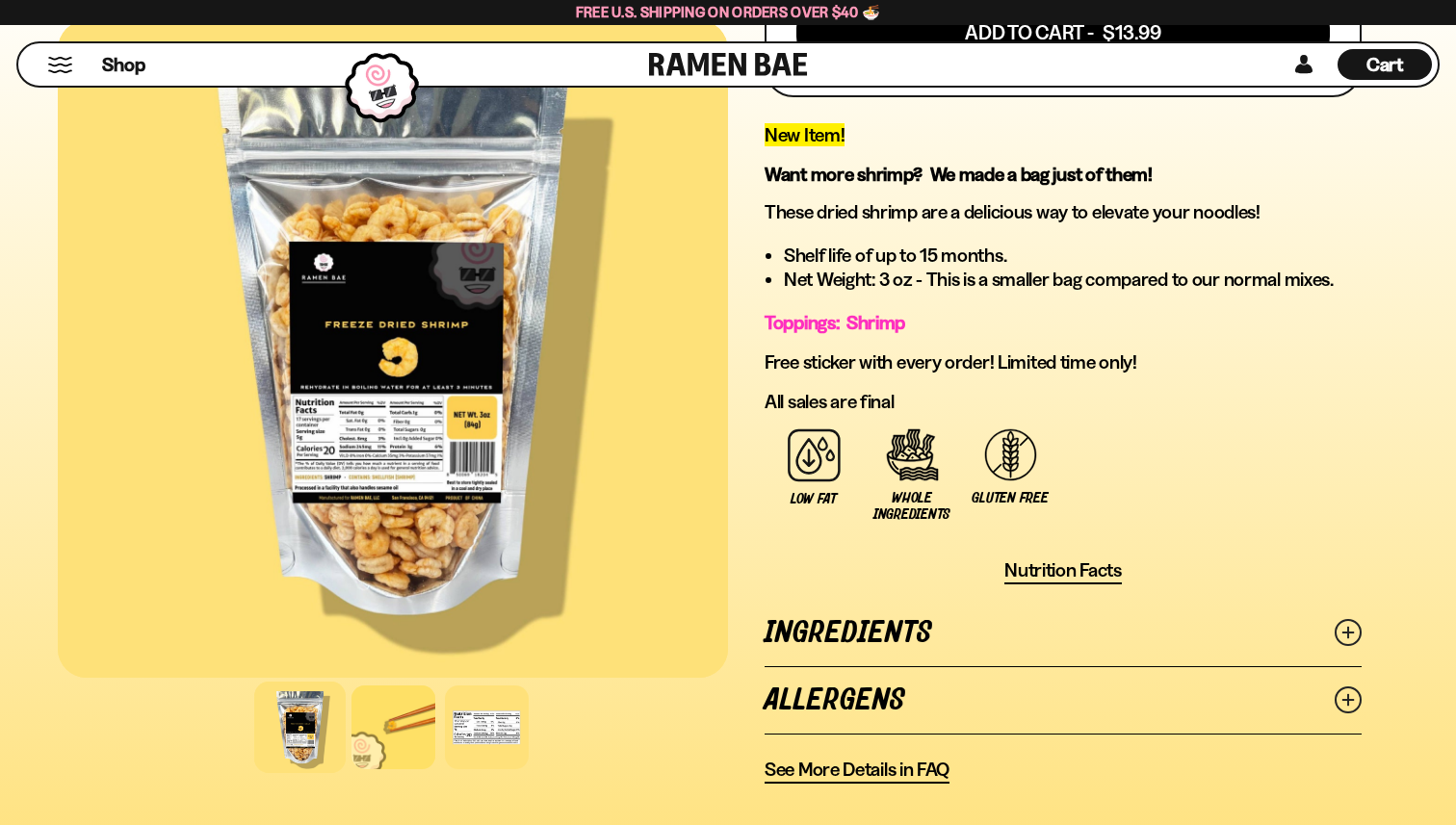
scroll to position [1005, 0]
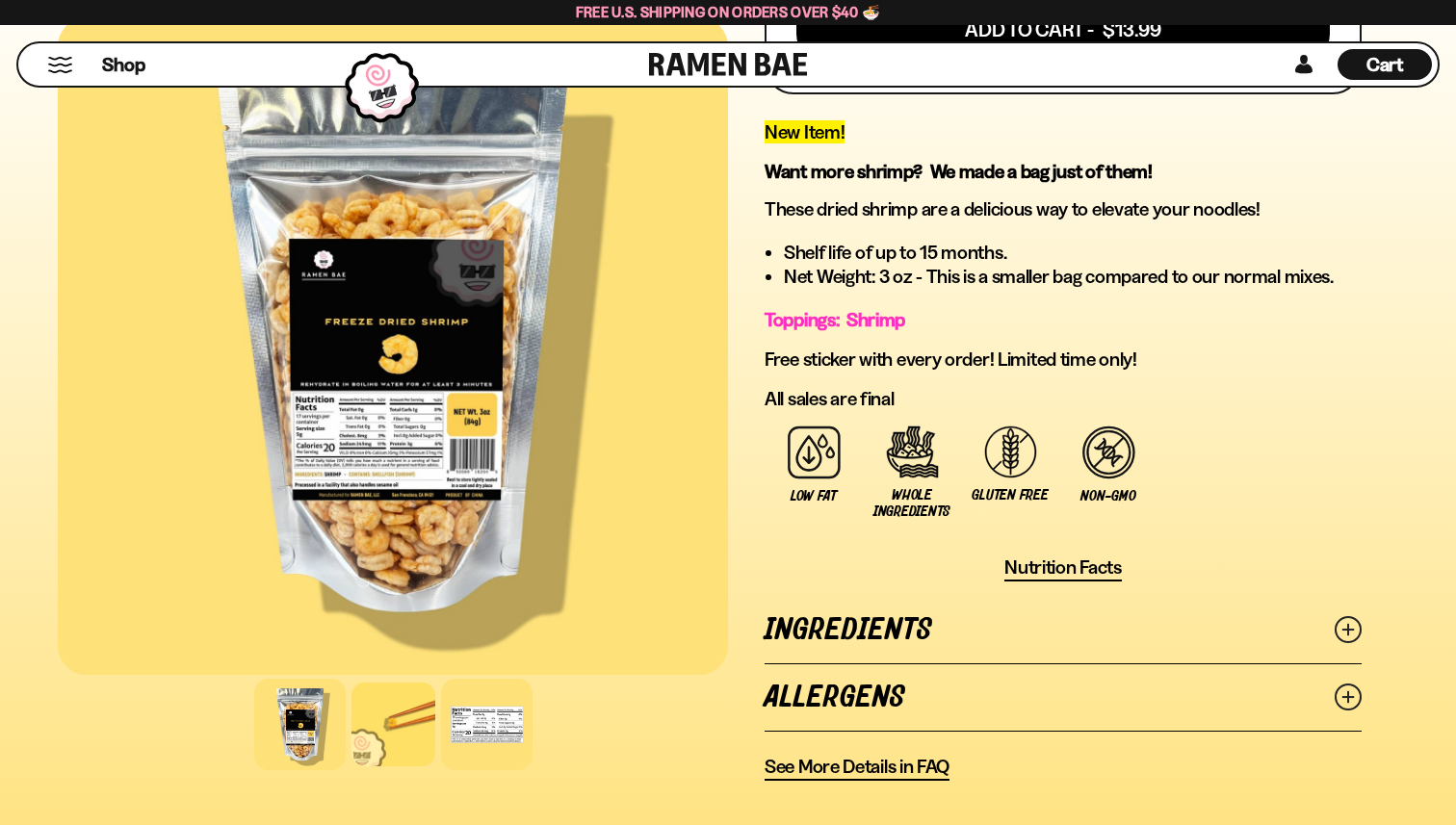
click at [486, 738] on div at bounding box center [487, 725] width 91 height 91
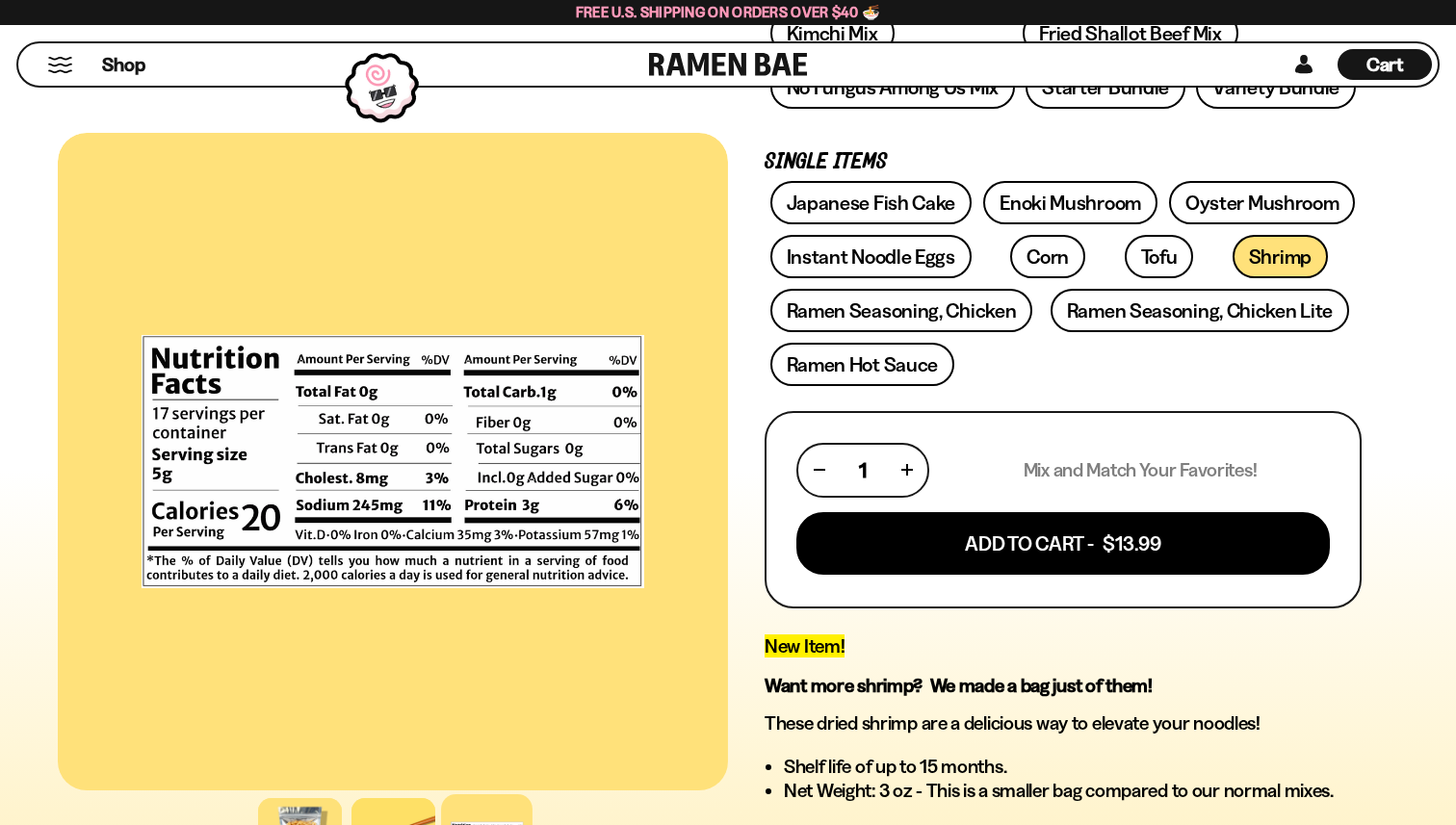
scroll to position [0, 0]
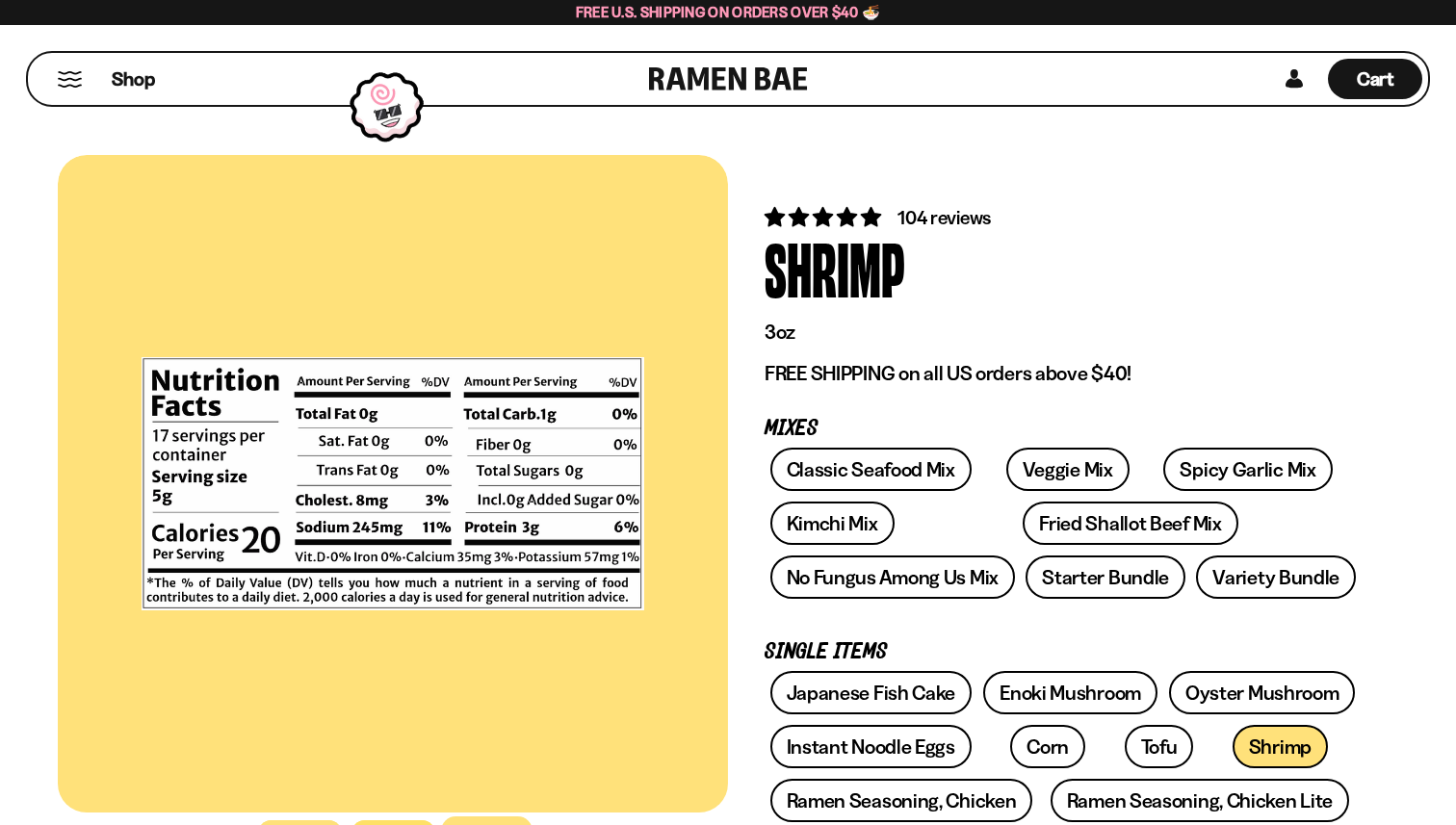
click at [63, 80] on button "Mobile Menu Trigger" at bounding box center [70, 79] width 26 height 16
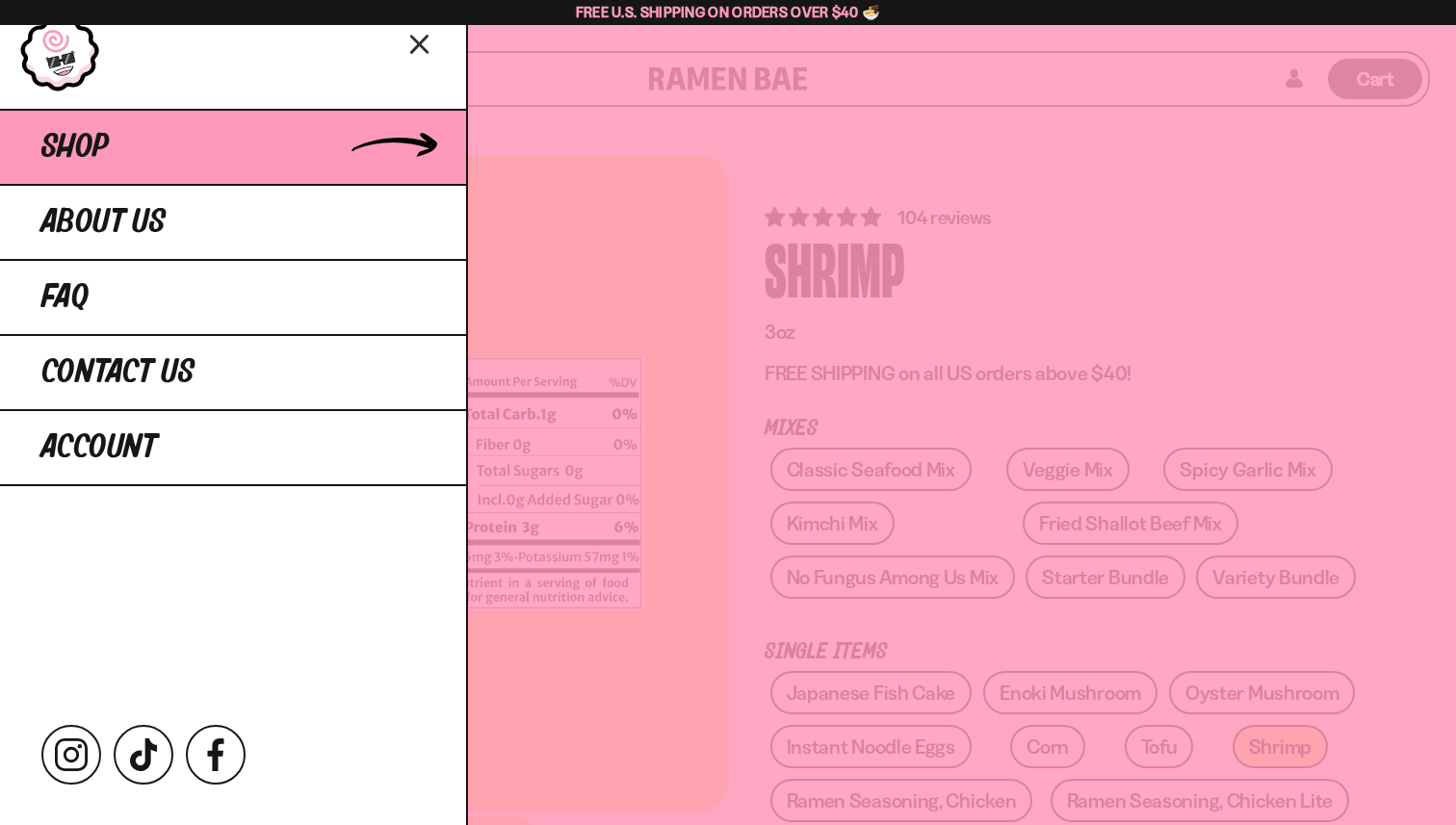
click at [64, 131] on span "Shop" at bounding box center [75, 147] width 68 height 35
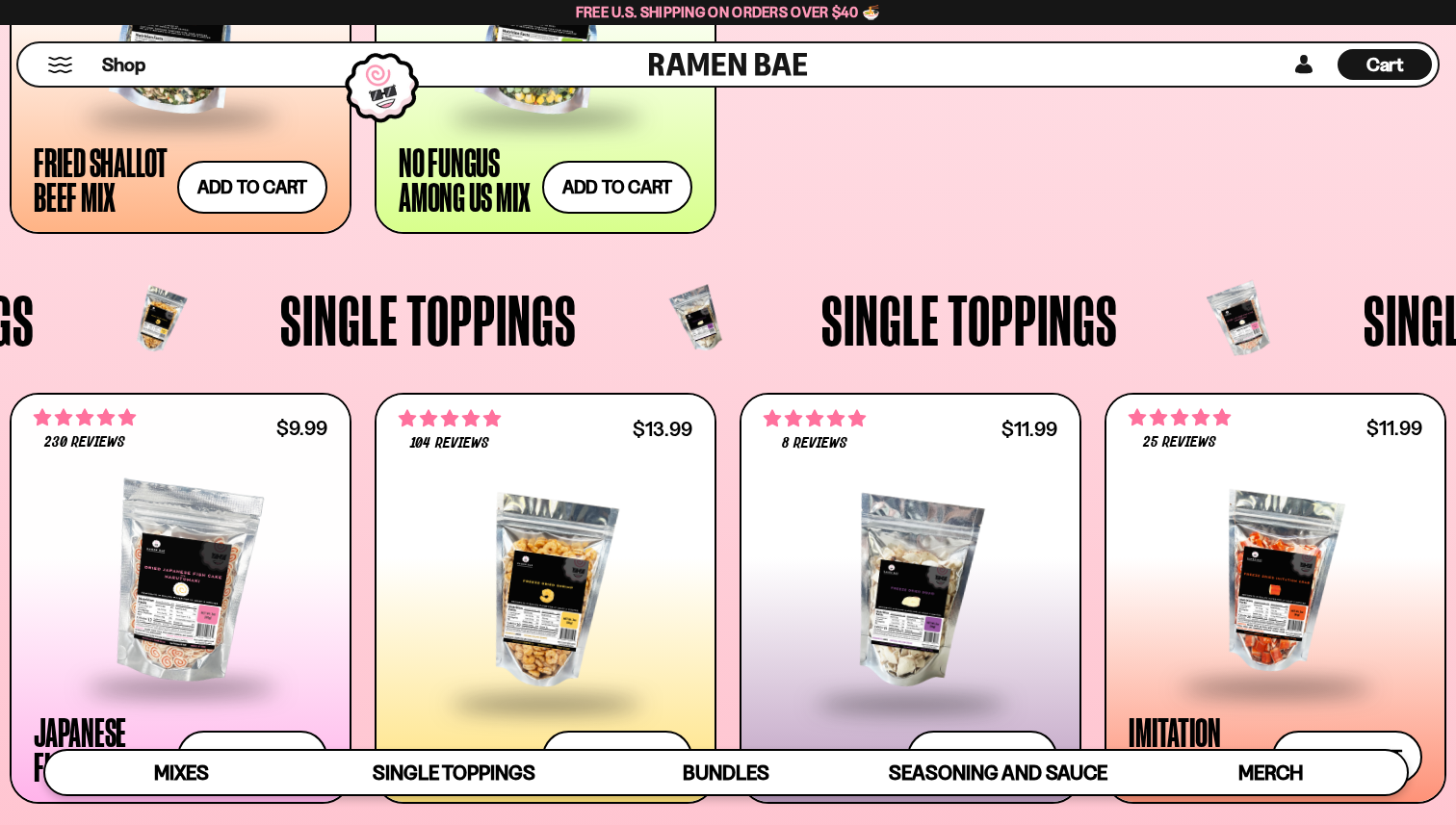
scroll to position [1478, 0]
